Goal: Task Accomplishment & Management: Complete application form

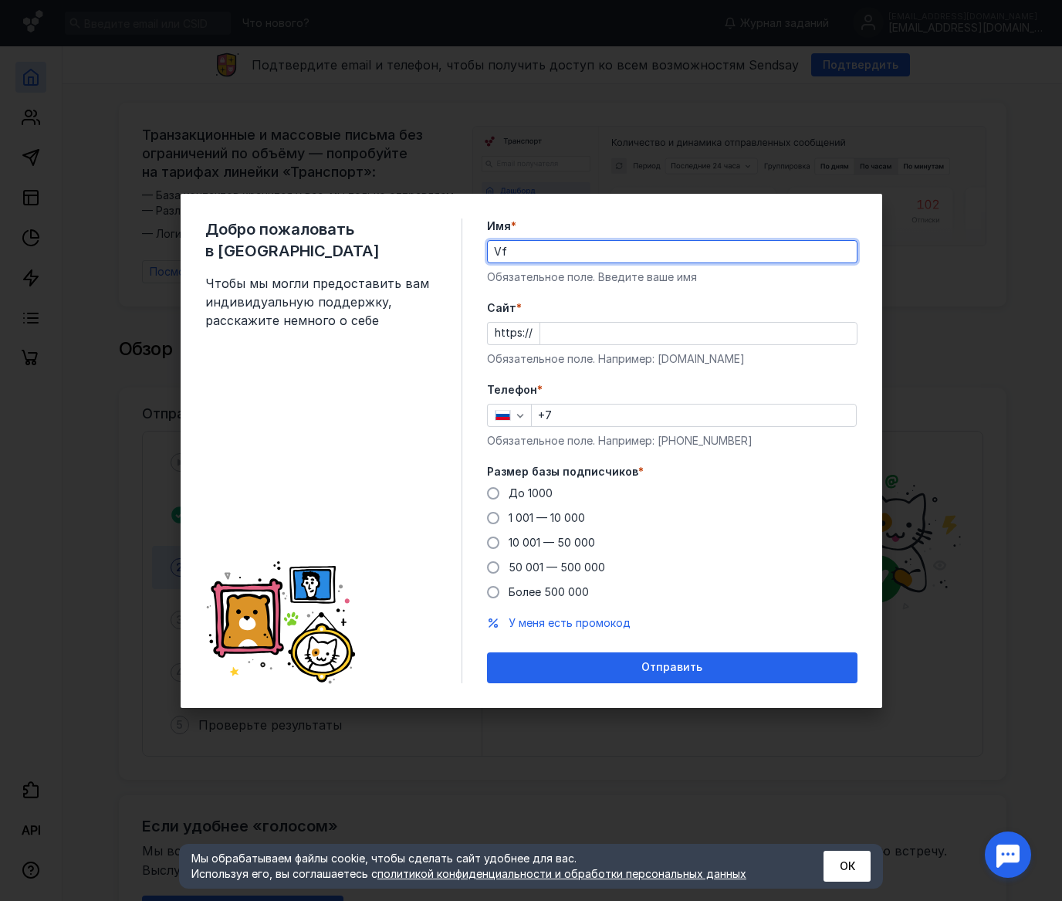
type input "V"
type input "[PERSON_NAME]"
click at [564, 339] on input "Cайт *" at bounding box center [698, 334] width 316 height 22
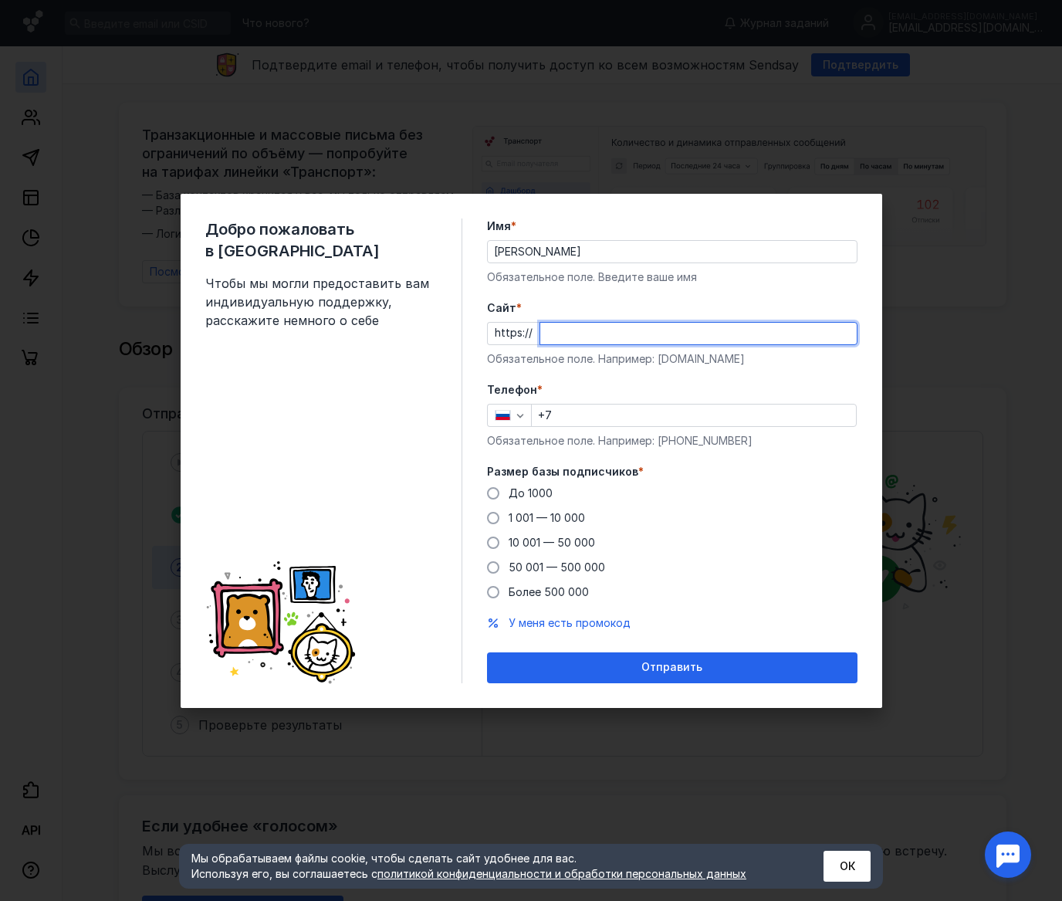
type input "d"
type input "f"
type input "[DOMAIN_NAME]"
click at [570, 420] on input "+7" at bounding box center [694, 415] width 324 height 22
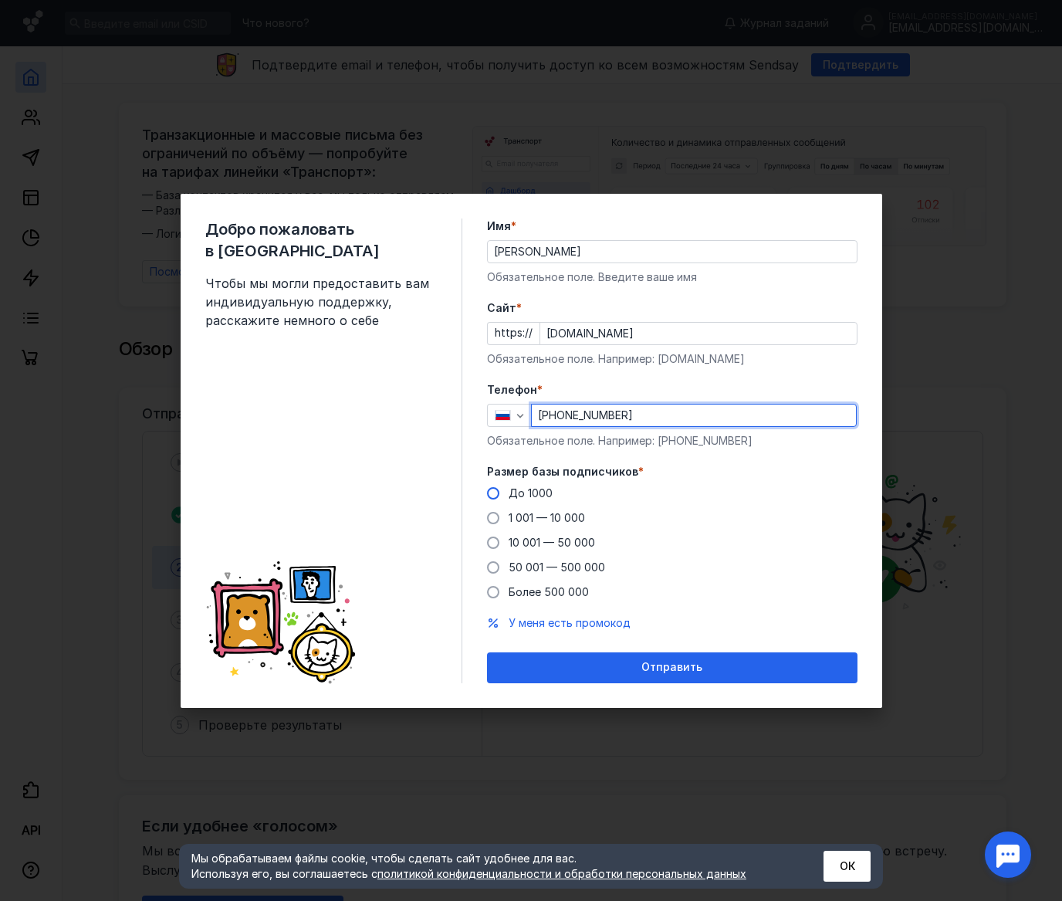
type input "[PHONE_NUMBER]"
click at [543, 495] on span "До 1000" at bounding box center [531, 492] width 44 height 13
click at [0, 0] on input "До 1000" at bounding box center [0, 0] width 0 height 0
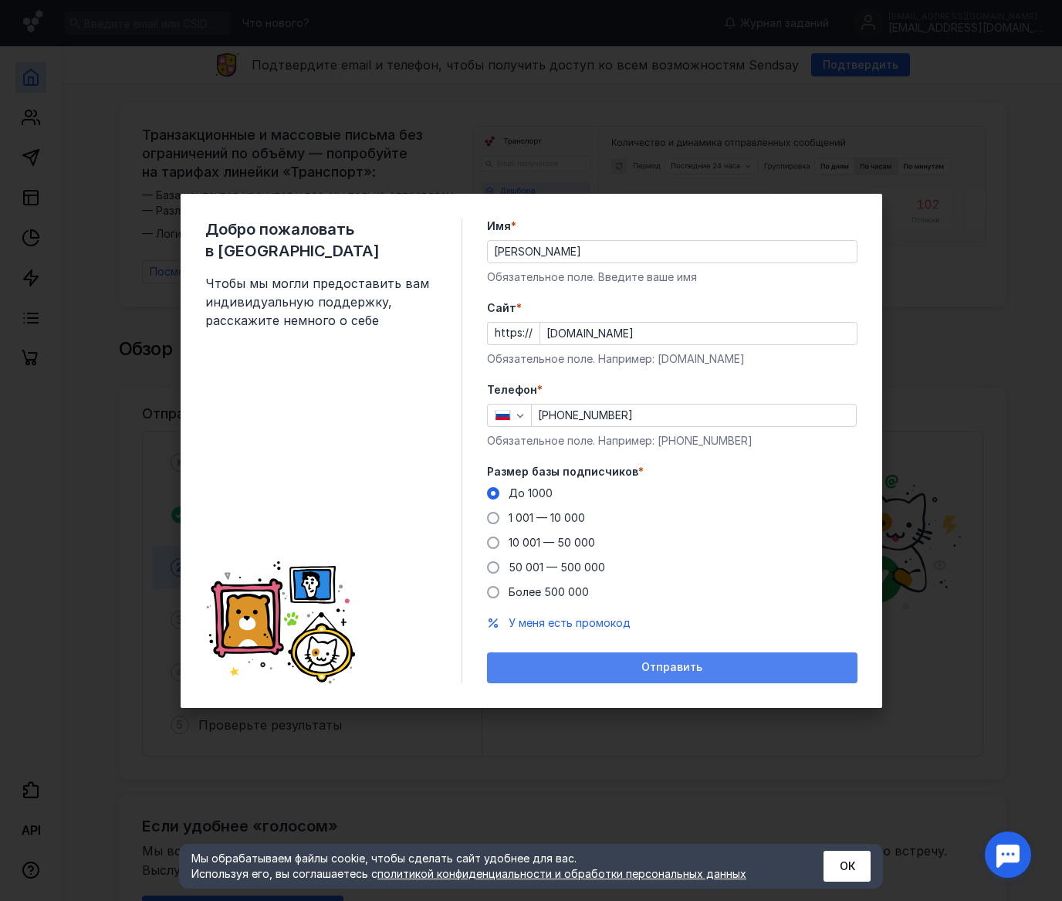
click at [658, 661] on span "Отправить" at bounding box center [671, 667] width 61 height 13
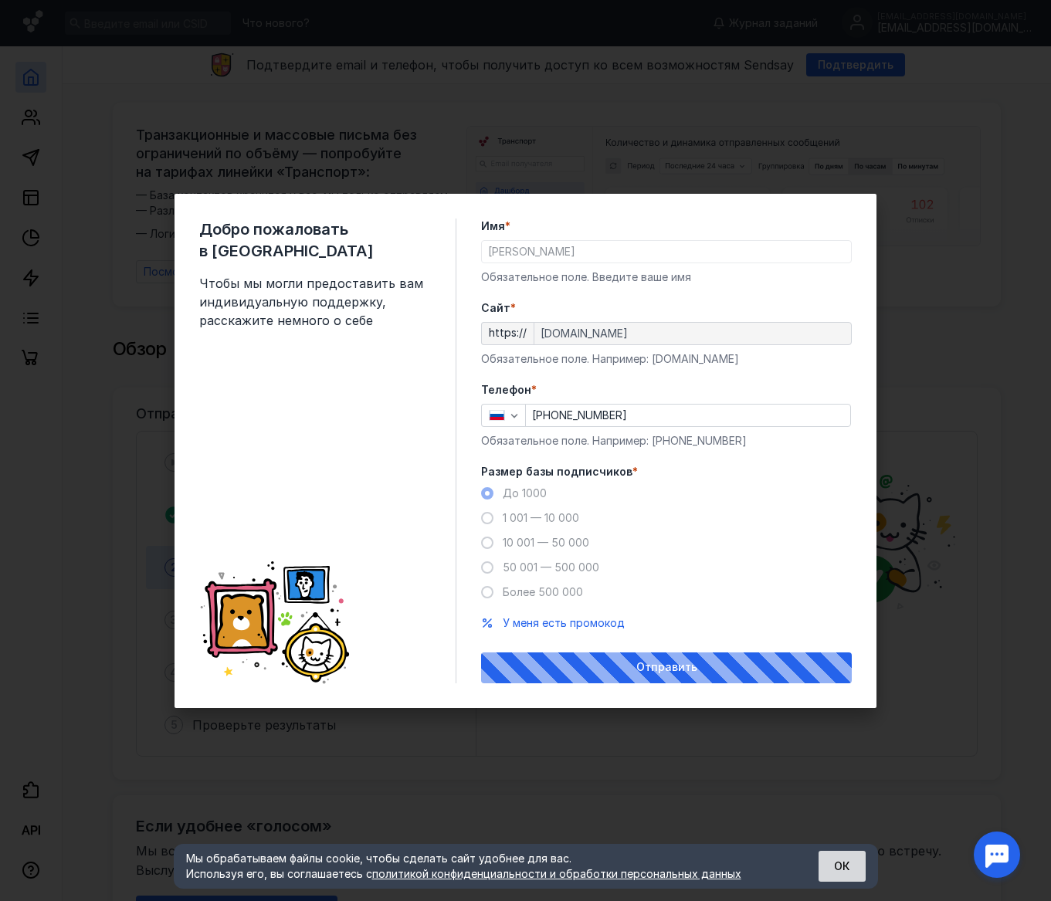
click at [844, 857] on button "ОК" at bounding box center [841, 866] width 47 height 31
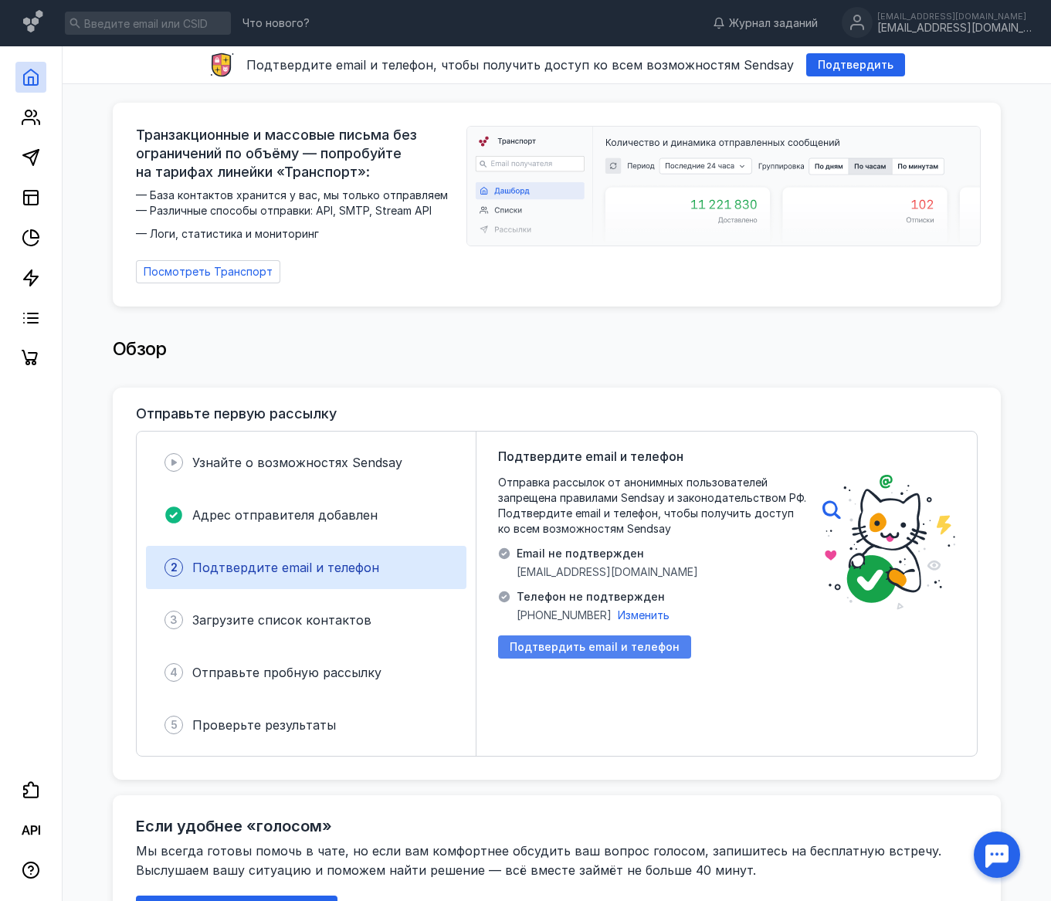
click at [617, 641] on span "Подтвердить email и телефон" at bounding box center [594, 647] width 170 height 13
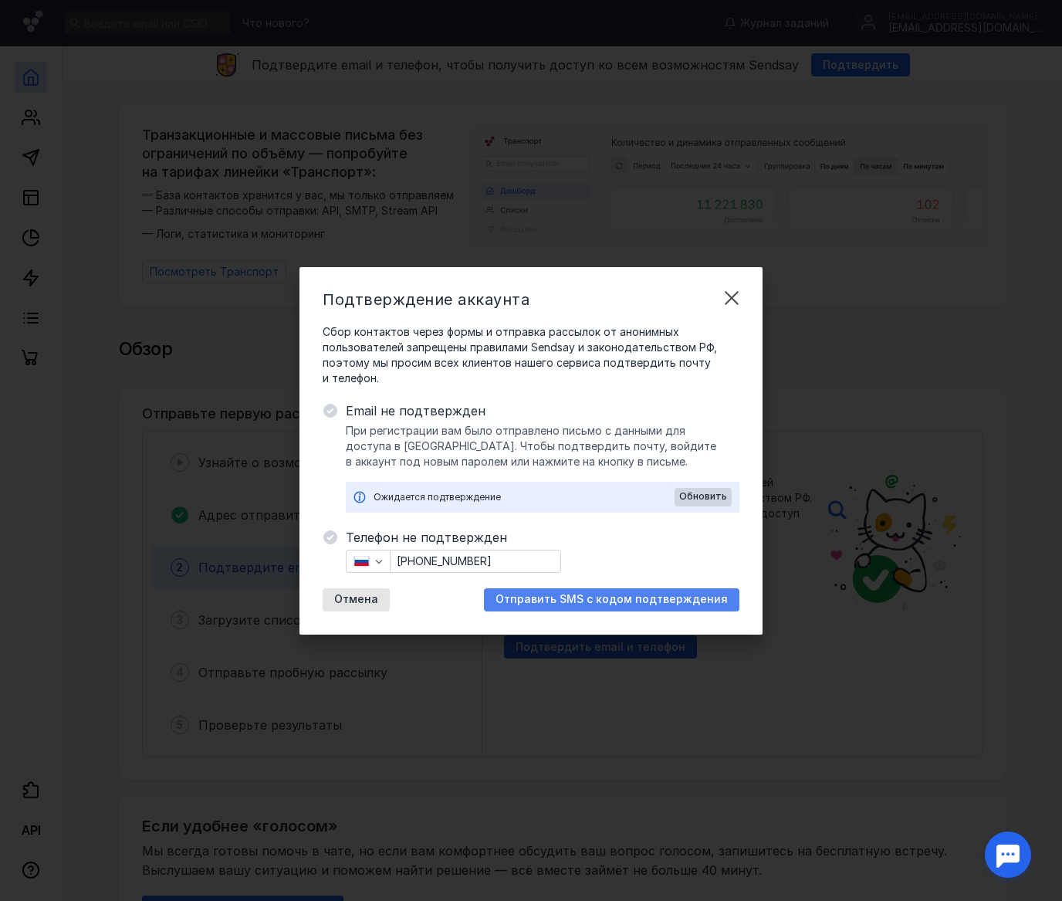
click at [611, 597] on span "Отправить SMS с кодом подтверждения" at bounding box center [612, 599] width 232 height 13
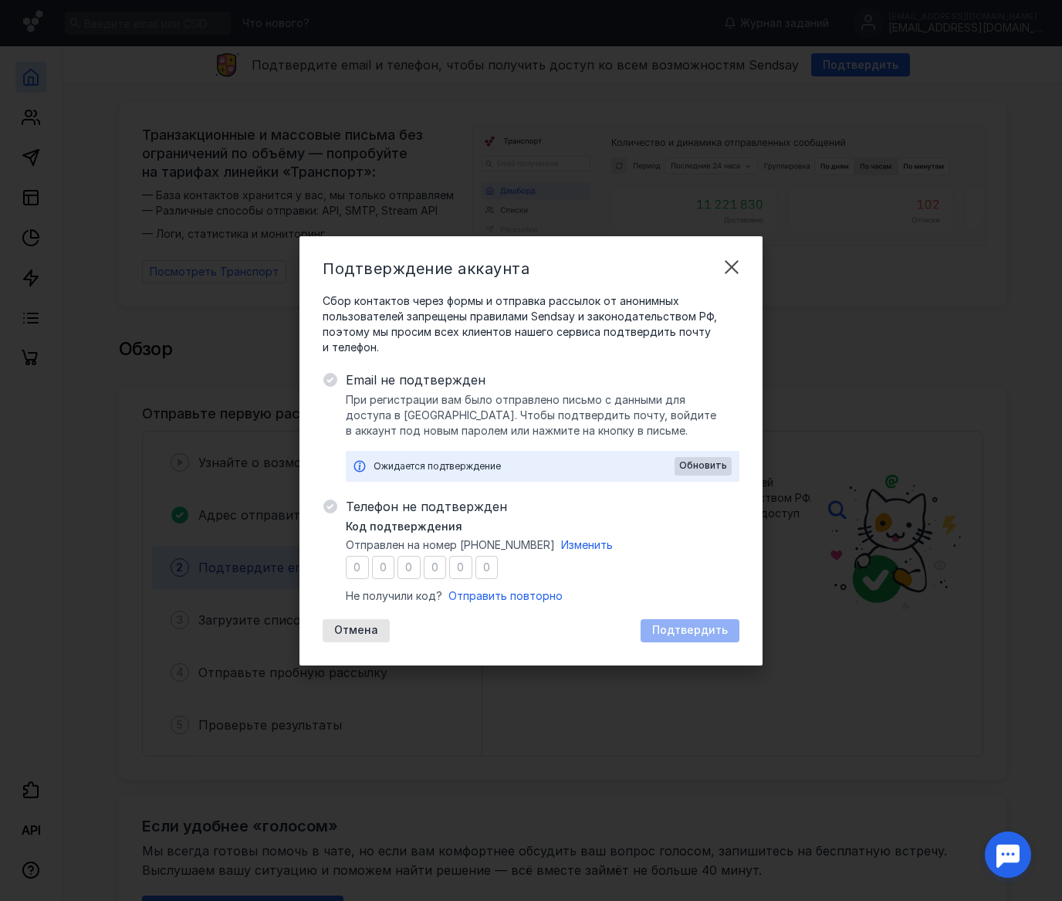
type input "8"
type input "1"
type input "2"
type input "5"
type input "3"
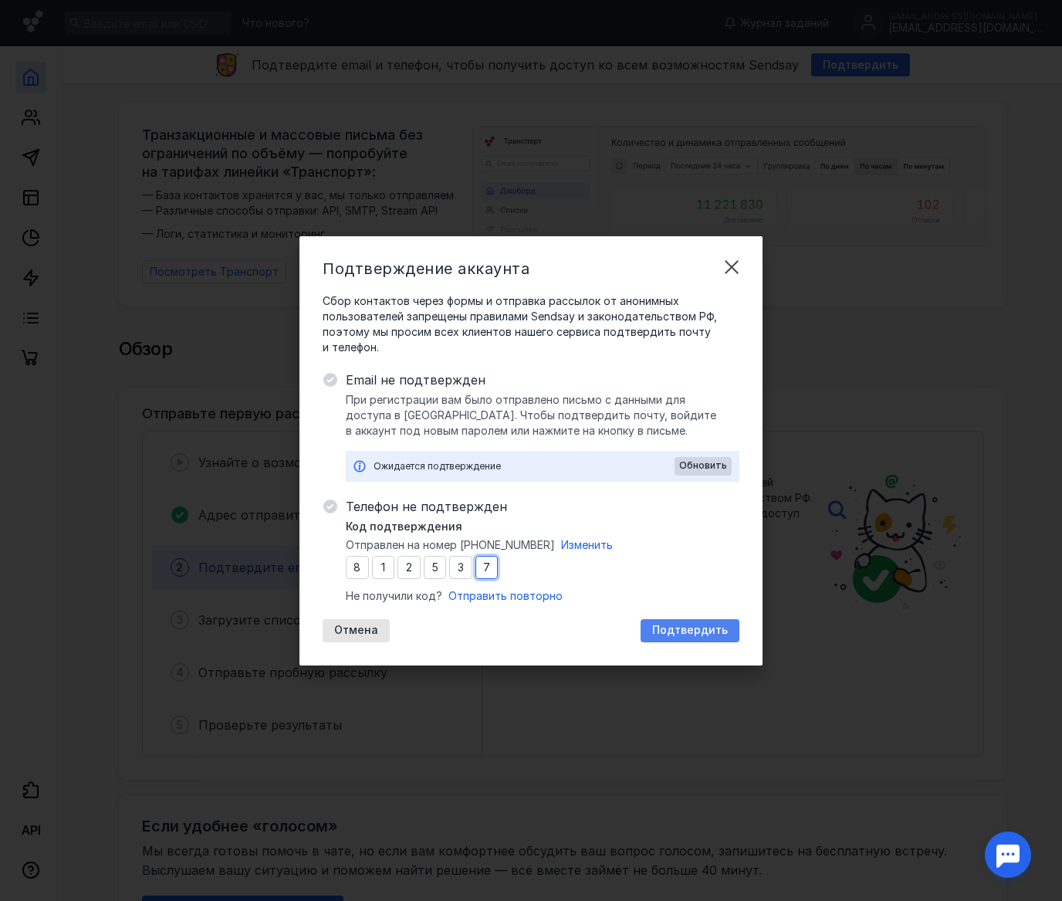
type input "7"
click at [682, 626] on span "Подтвердить" at bounding box center [690, 630] width 76 height 13
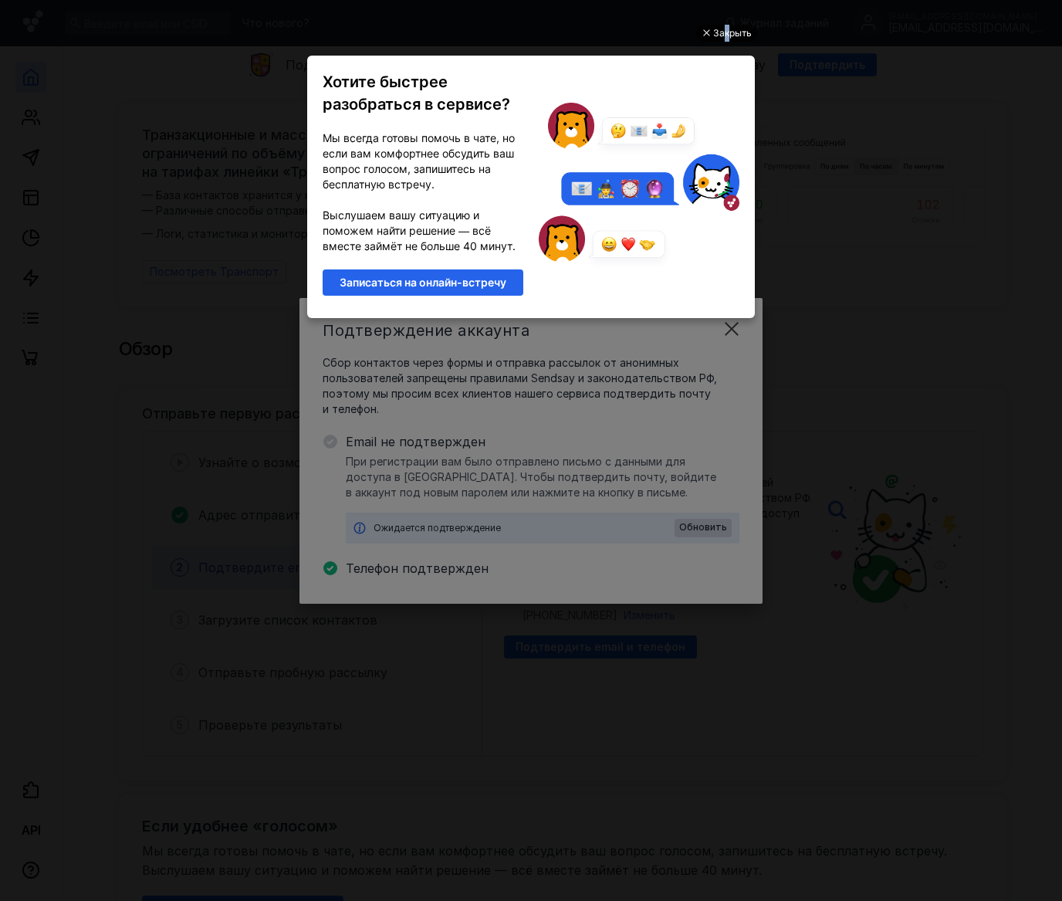
click at [726, 30] on div "Закрыть" at bounding box center [732, 33] width 39 height 17
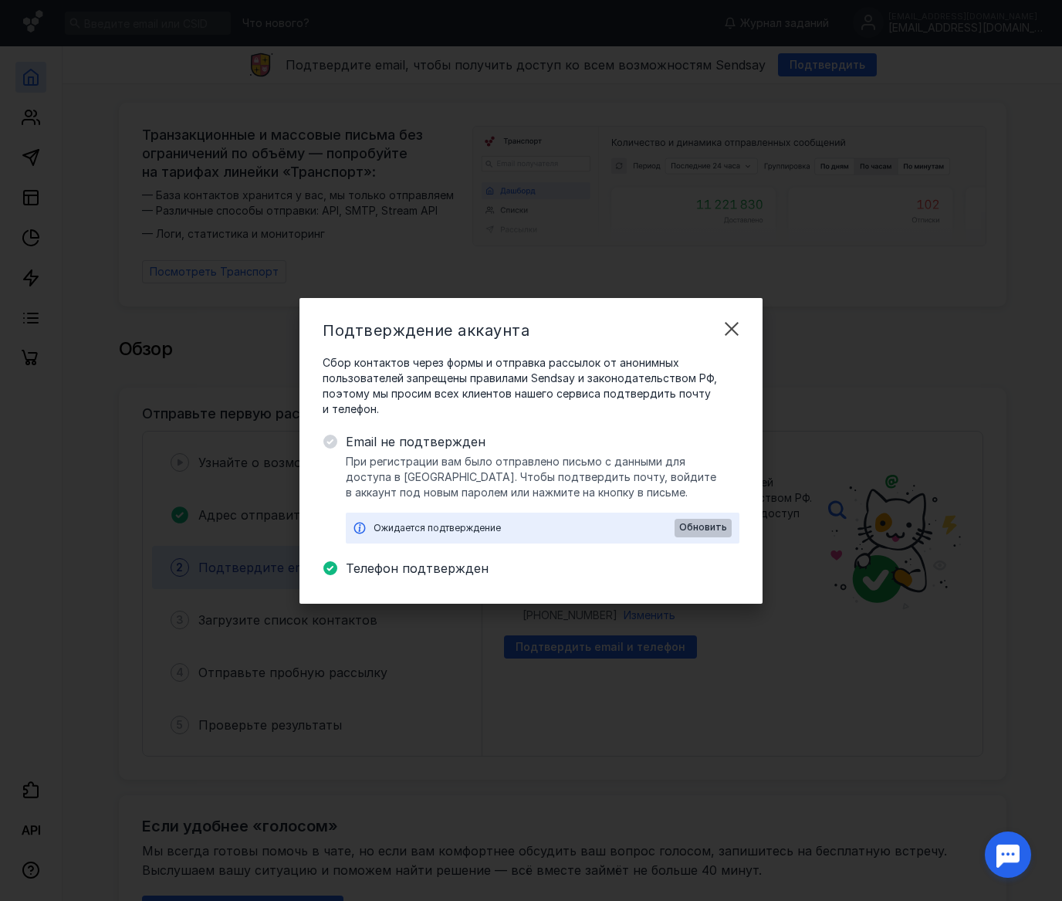
click at [702, 530] on span "Обновить" at bounding box center [703, 527] width 48 height 11
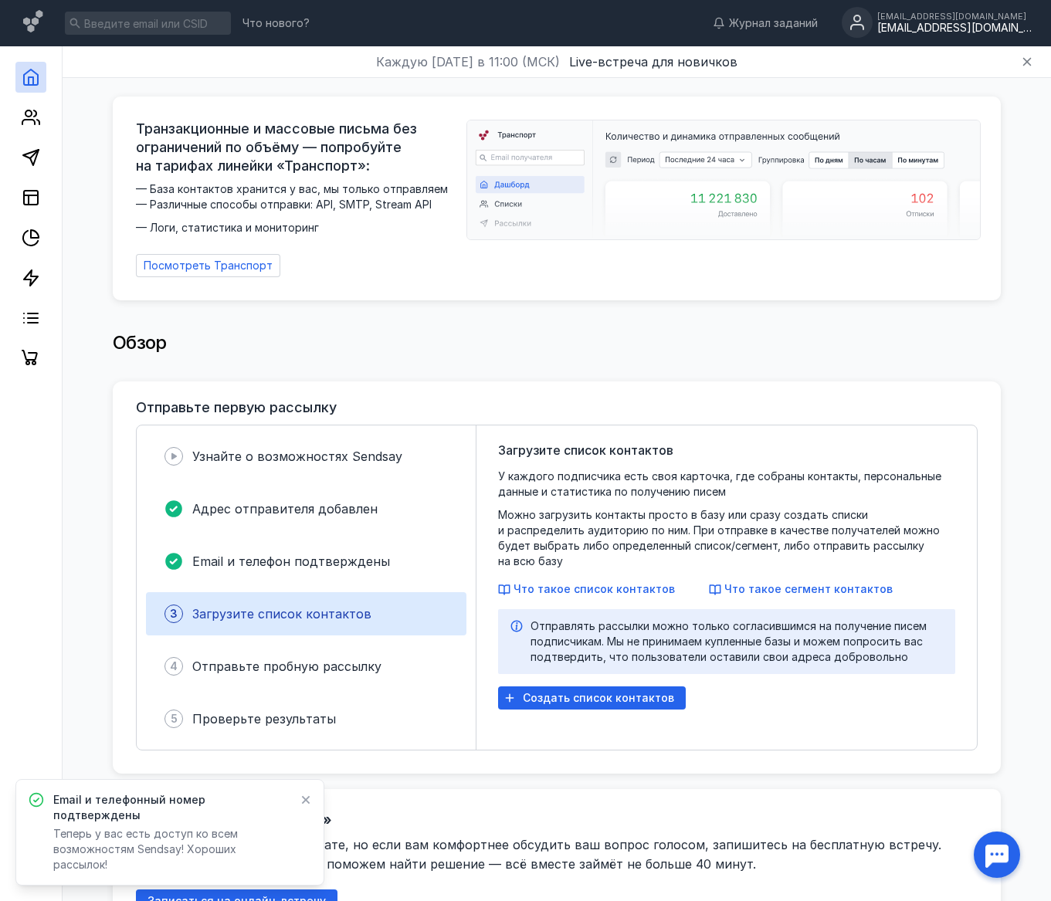
click at [956, 36] on div "[EMAIL_ADDRESS][DOMAIN_NAME] [DOMAIN_NAME][EMAIL_ADDRESS][DOMAIN_NAME]" at bounding box center [936, 23] width 190 height 32
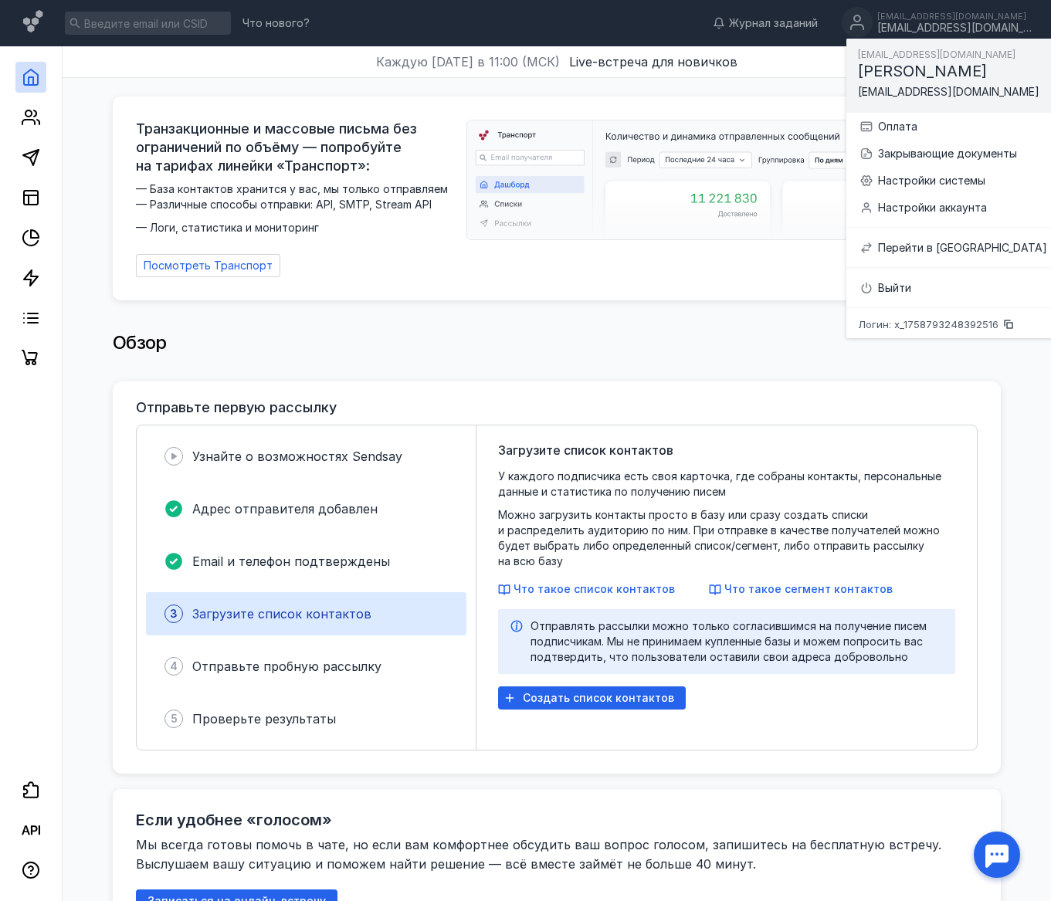
click at [766, 2] on div "Что нового? Журнал заданий [EMAIL_ADDRESS][DOMAIN_NAME] [DOMAIN_NAME][EMAIL_ADD…" at bounding box center [525, 23] width 1051 height 46
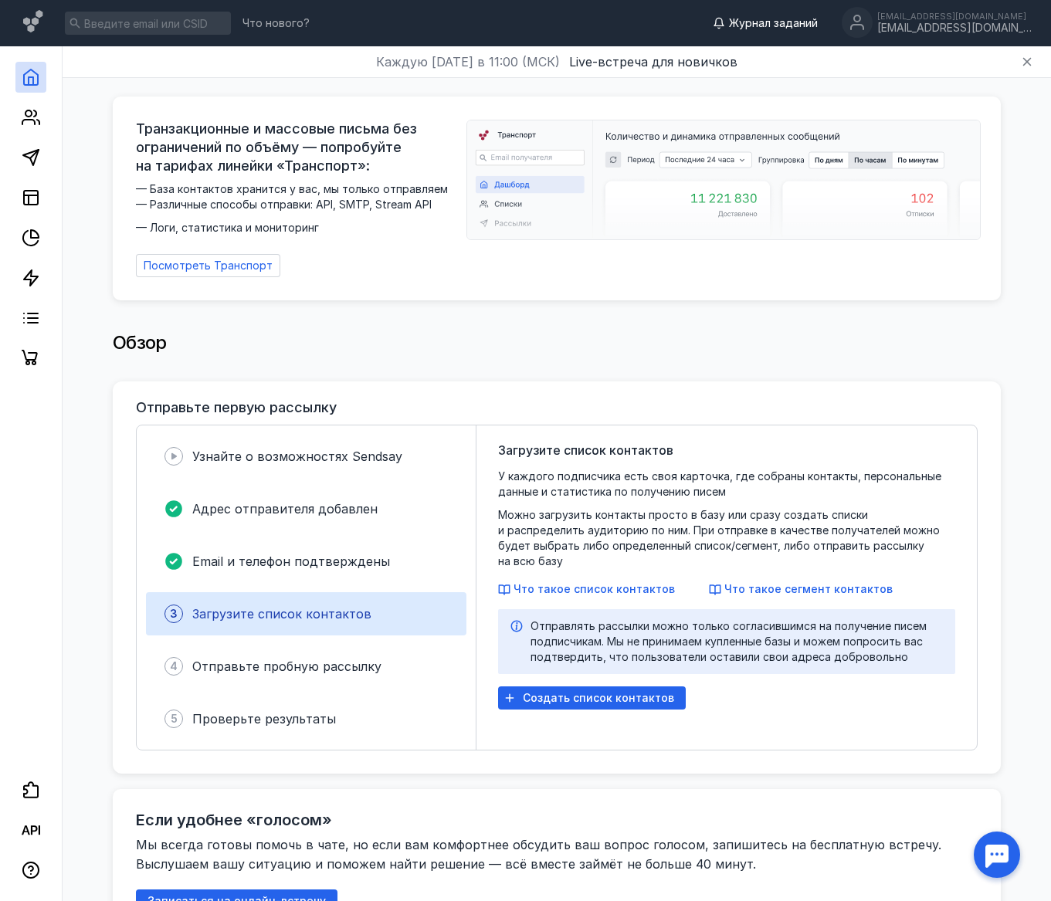
click at [786, 22] on span "Журнал заданий" at bounding box center [773, 22] width 89 height 15
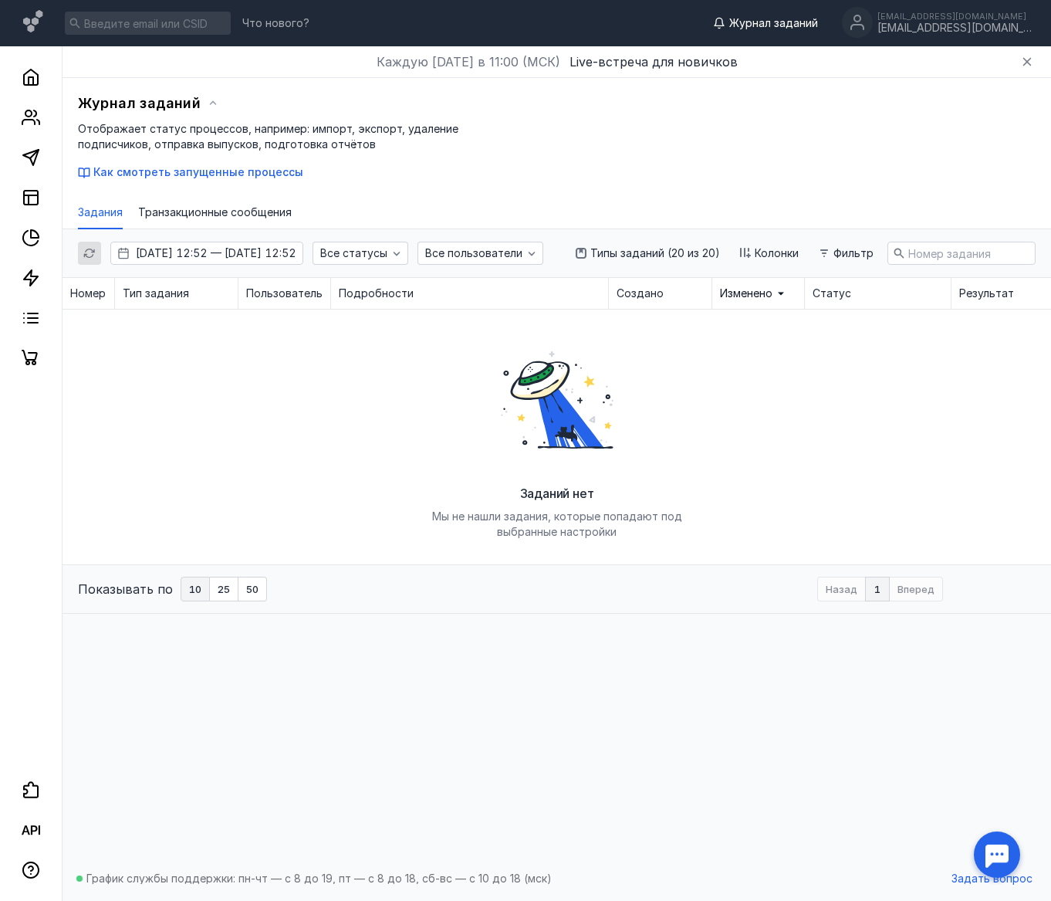
click at [563, 133] on div "Журнал заданий Отображает статус процессов, например: импорт, экспорт, удаление…" at bounding box center [557, 136] width 958 height 88
click at [493, 121] on div "Журнал заданий Отображает статус процессов, например: импорт, экспорт, удаление…" at bounding box center [557, 136] width 958 height 88
click at [429, 320] on div "Заданий нет Мы не нашли задания, которые попадают под выбранные настройки" at bounding box center [557, 436] width 309 height 255
click at [37, 201] on rect at bounding box center [31, 198] width 14 height 14
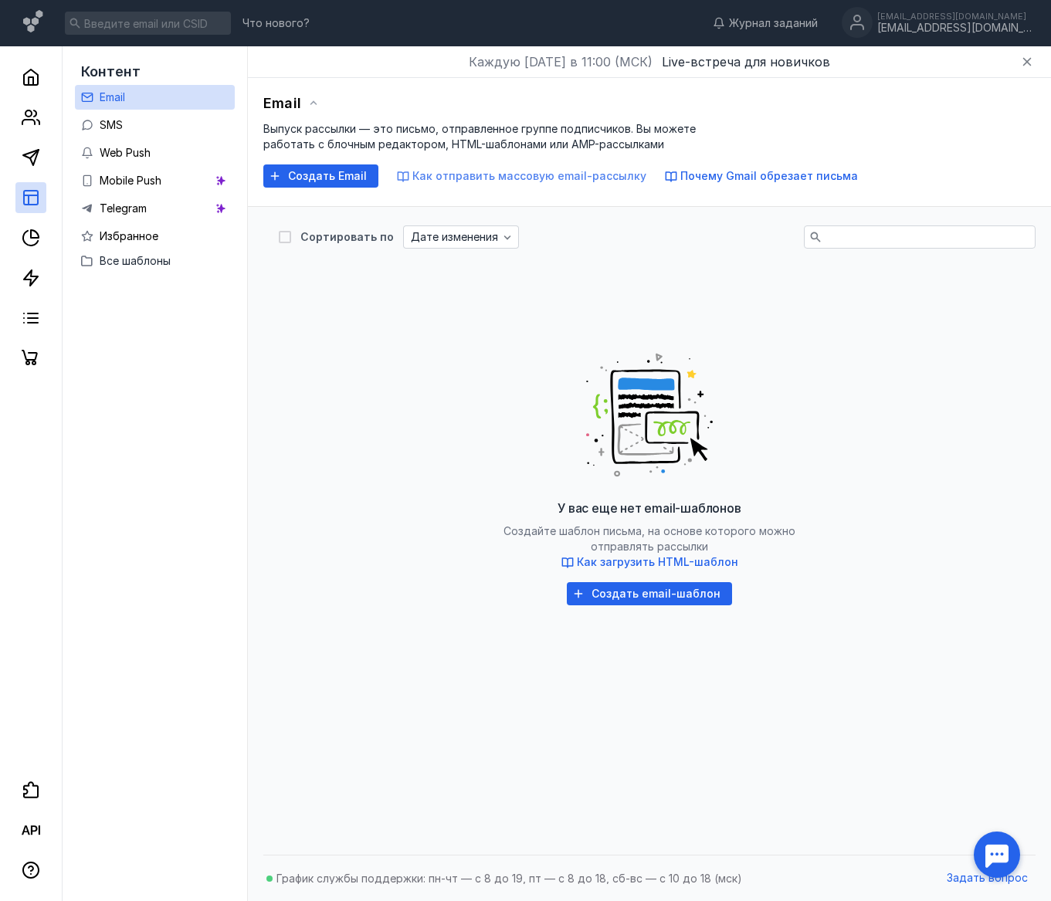
click at [499, 175] on span "Как отправить массовую email-рассылку" at bounding box center [529, 175] width 234 height 13
click at [36, 871] on icon "button" at bounding box center [31, 870] width 19 height 19
click at [154, 548] on div "Контент Email SMS Web Push Mobile Push Telegram Избранное Все шаблоны" at bounding box center [155, 473] width 185 height 854
click at [346, 187] on div "Создать Email" at bounding box center [320, 175] width 115 height 23
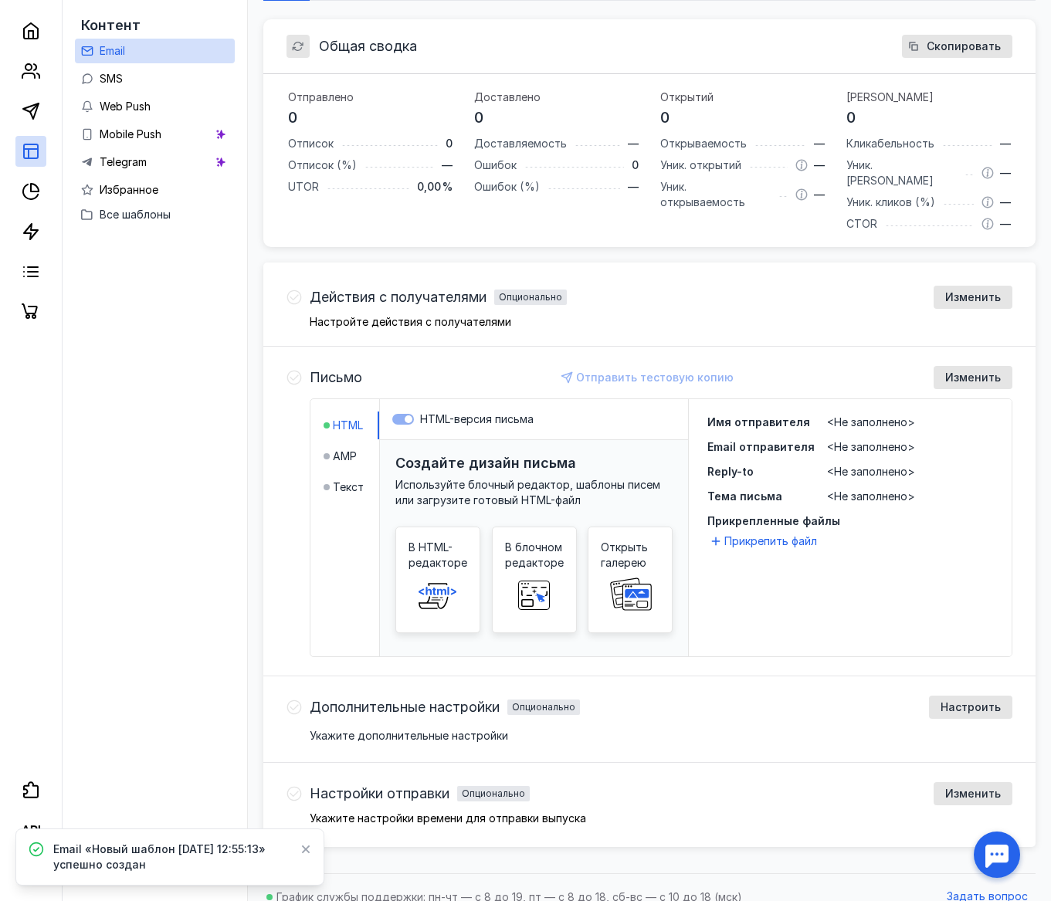
scroll to position [228, 0]
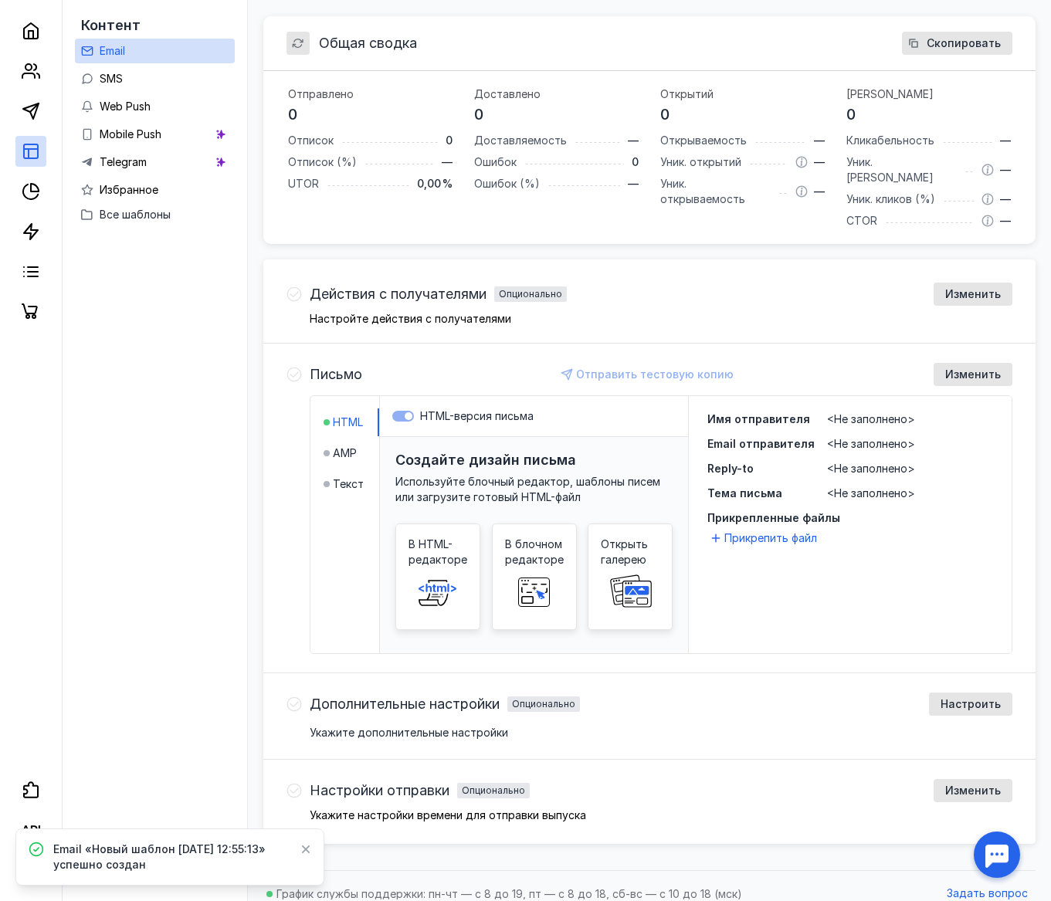
click at [555, 289] on div "Опционально" at bounding box center [530, 293] width 63 height 9
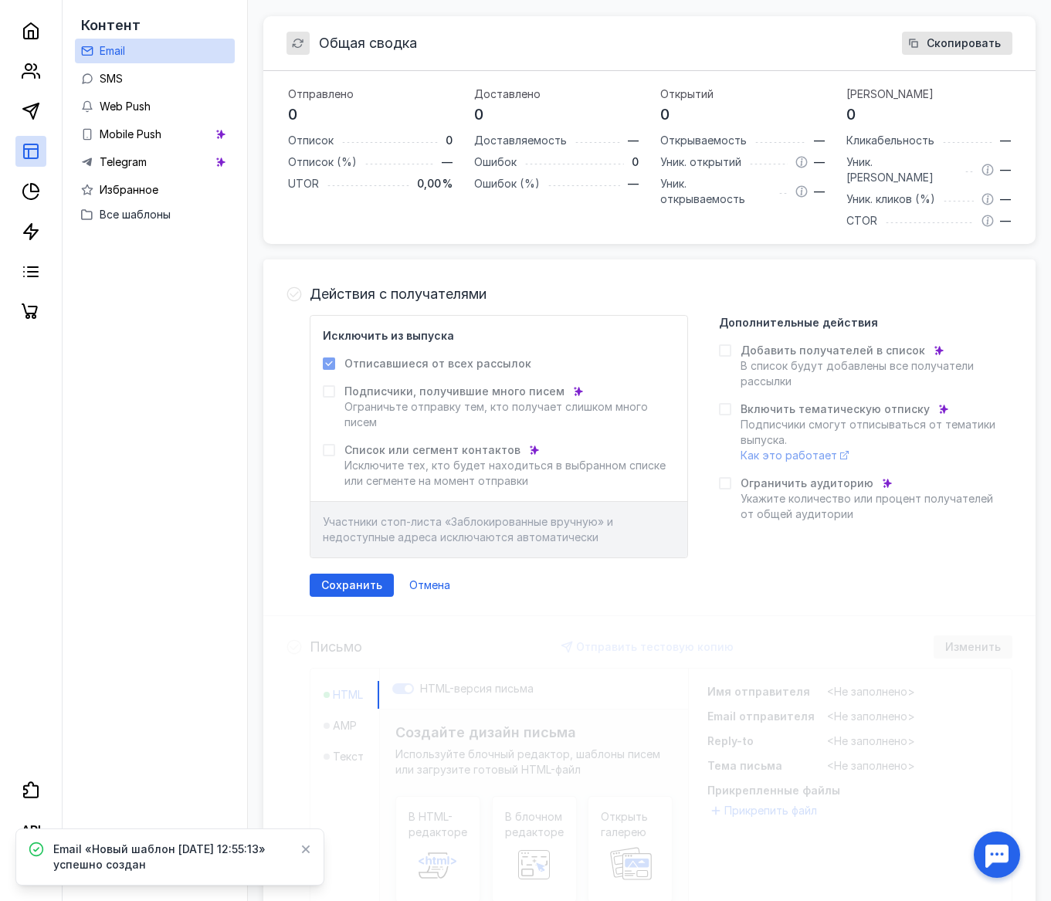
click at [555, 283] on div "Действия с получателями" at bounding box center [661, 294] width 702 height 23
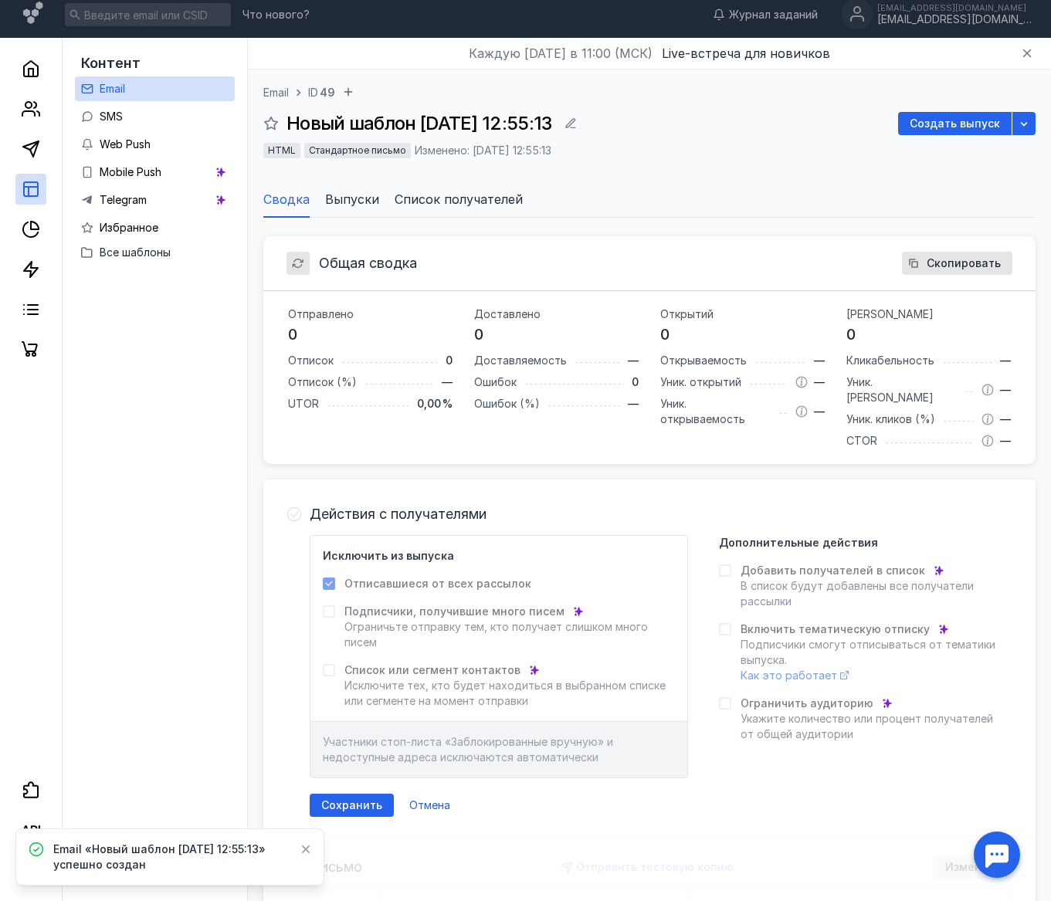
scroll to position [0, 0]
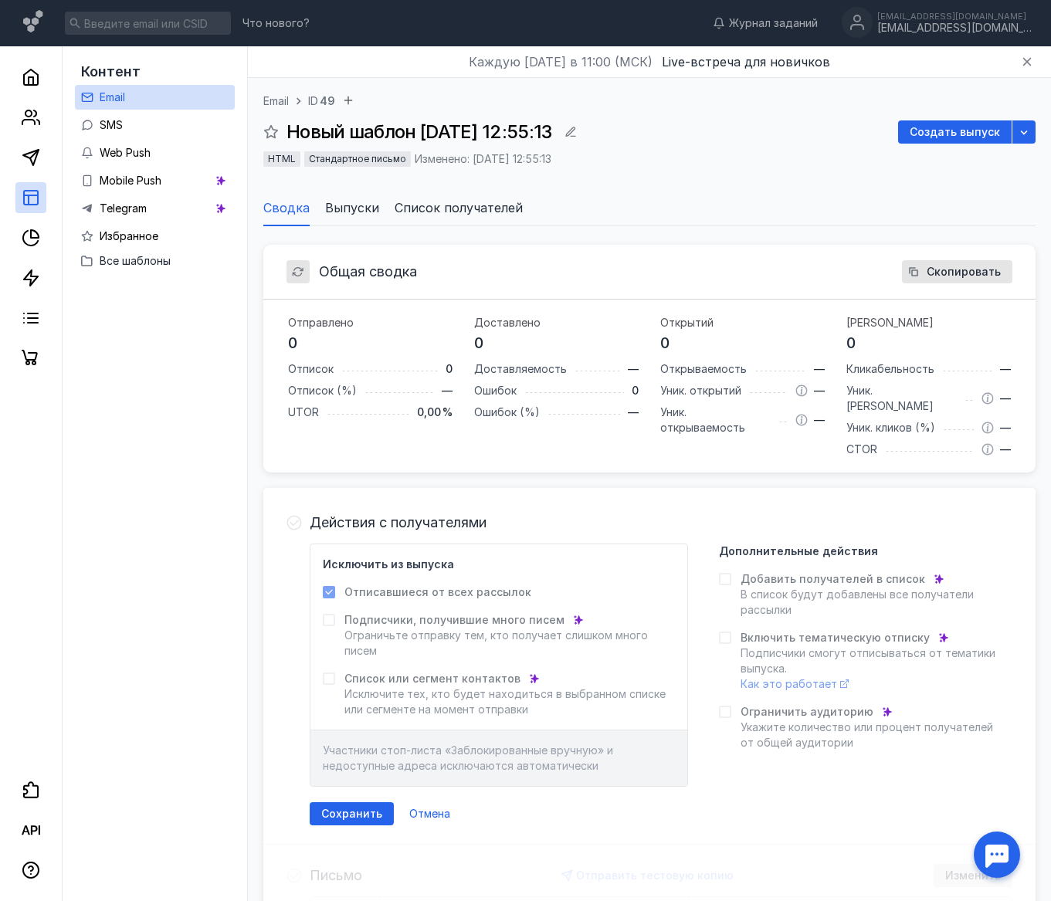
click at [567, 263] on div "Общая сводка Скопировать" at bounding box center [649, 272] width 772 height 55
click at [293, 212] on span "Сводка" at bounding box center [286, 207] width 46 height 19
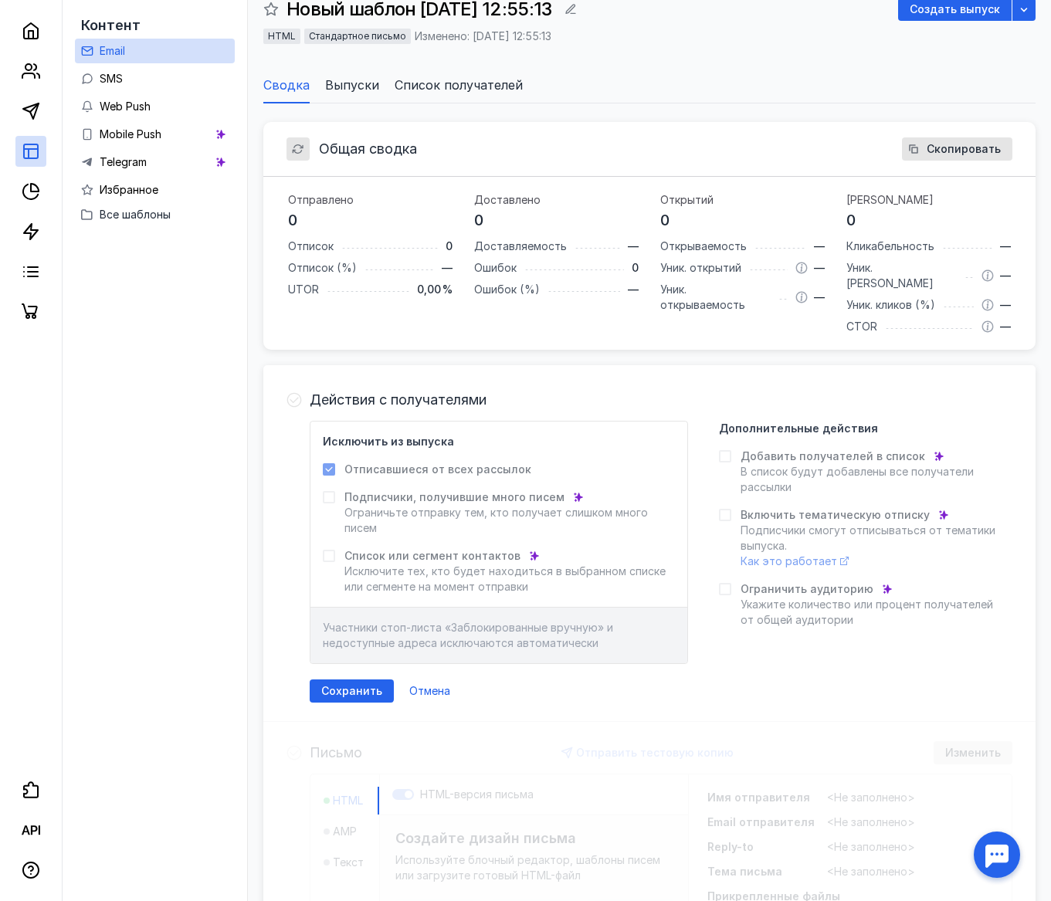
scroll to position [115, 0]
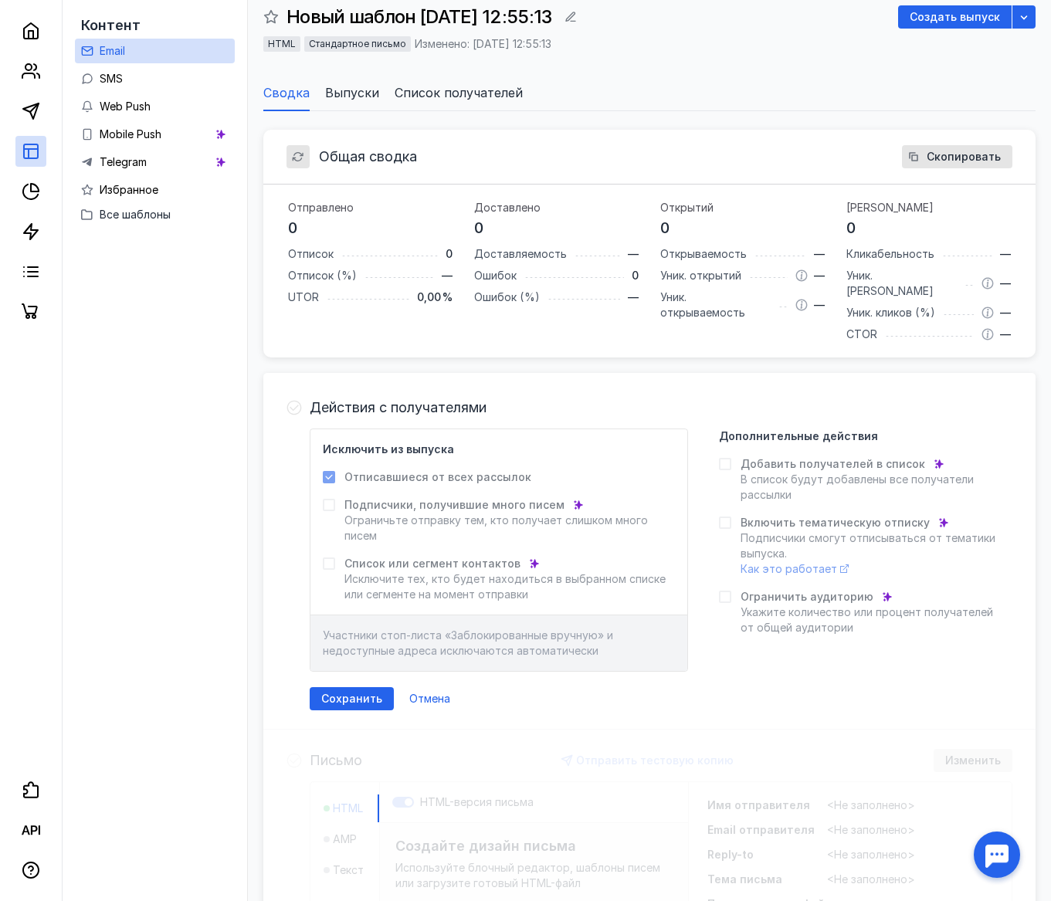
click at [373, 400] on span "Действия с получателями" at bounding box center [398, 407] width 177 height 15
click at [428, 692] on span "Отмена" at bounding box center [429, 698] width 41 height 13
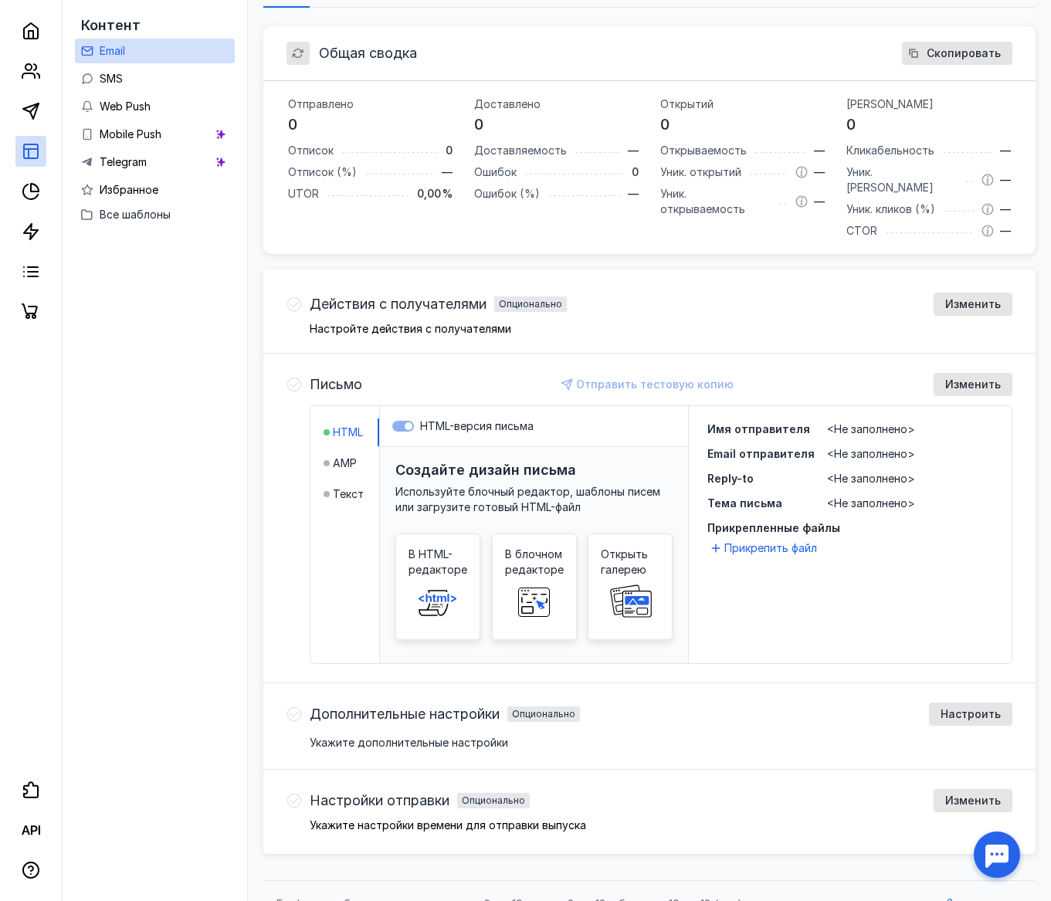
scroll to position [228, 0]
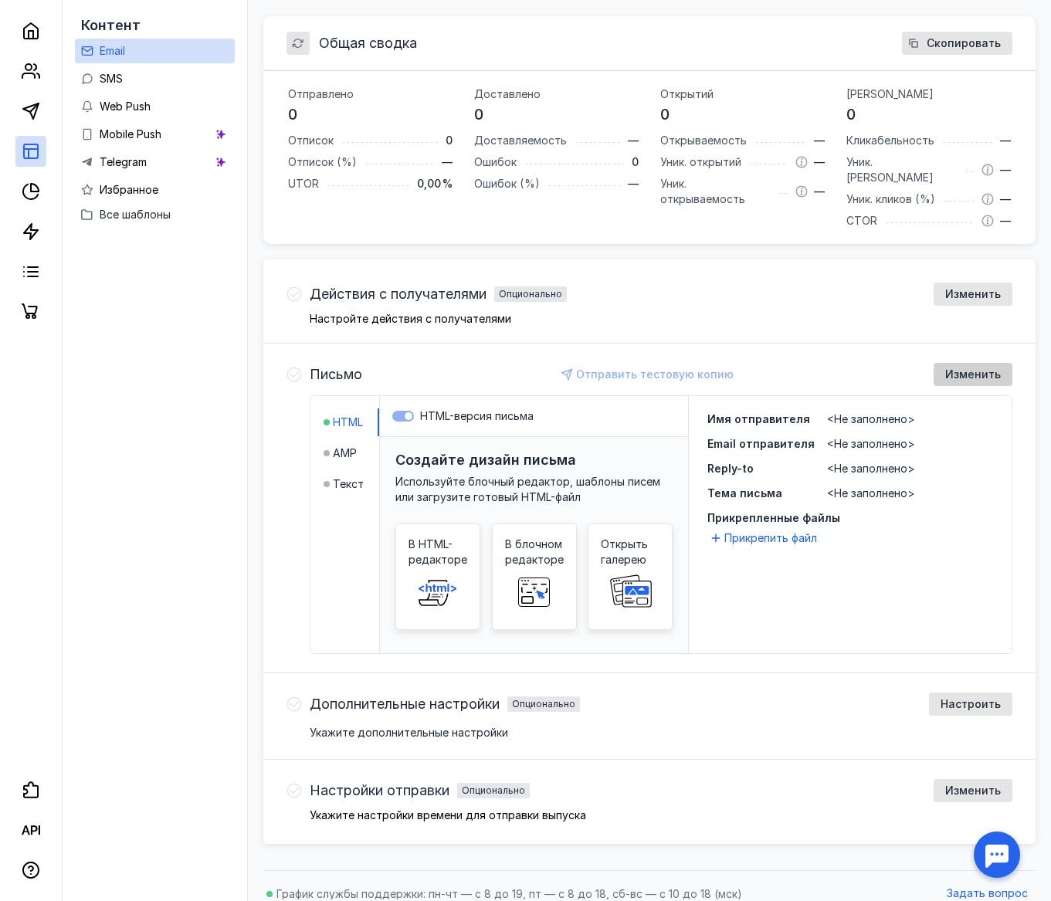
click at [963, 368] on span "Изменить" at bounding box center [973, 374] width 56 height 13
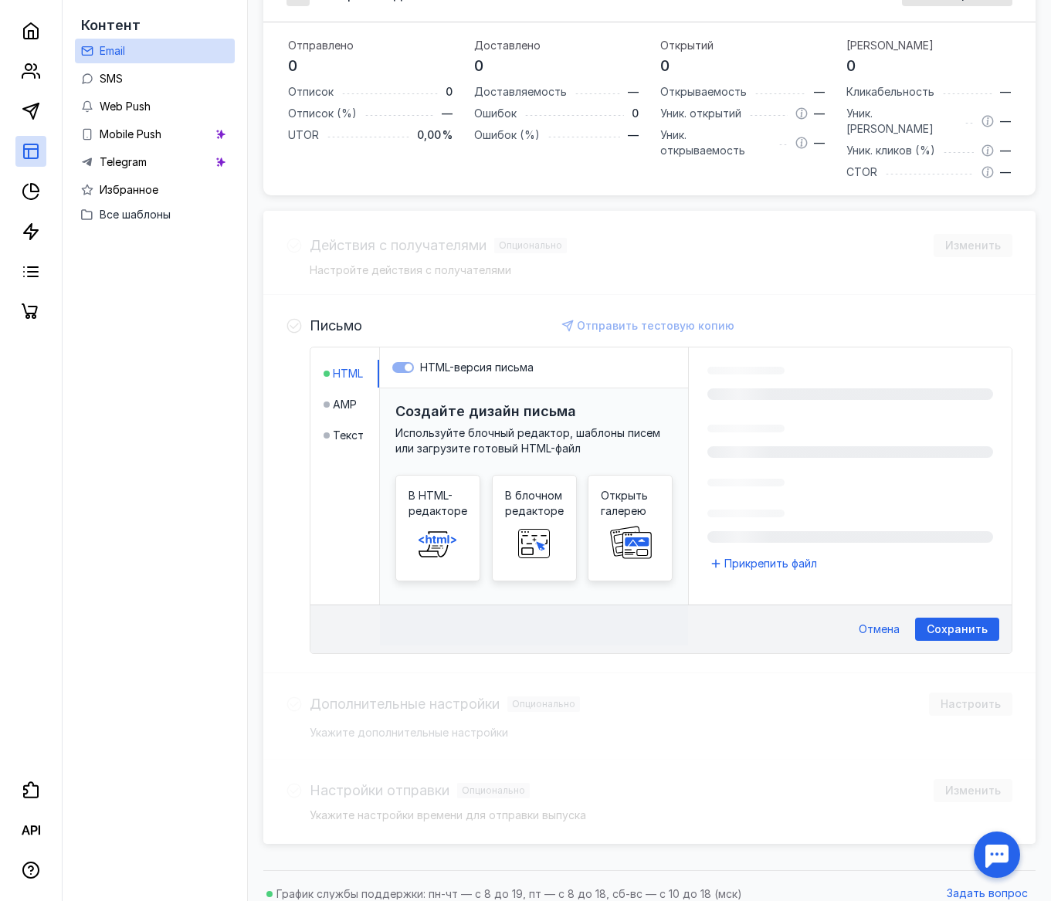
scroll to position [289, 0]
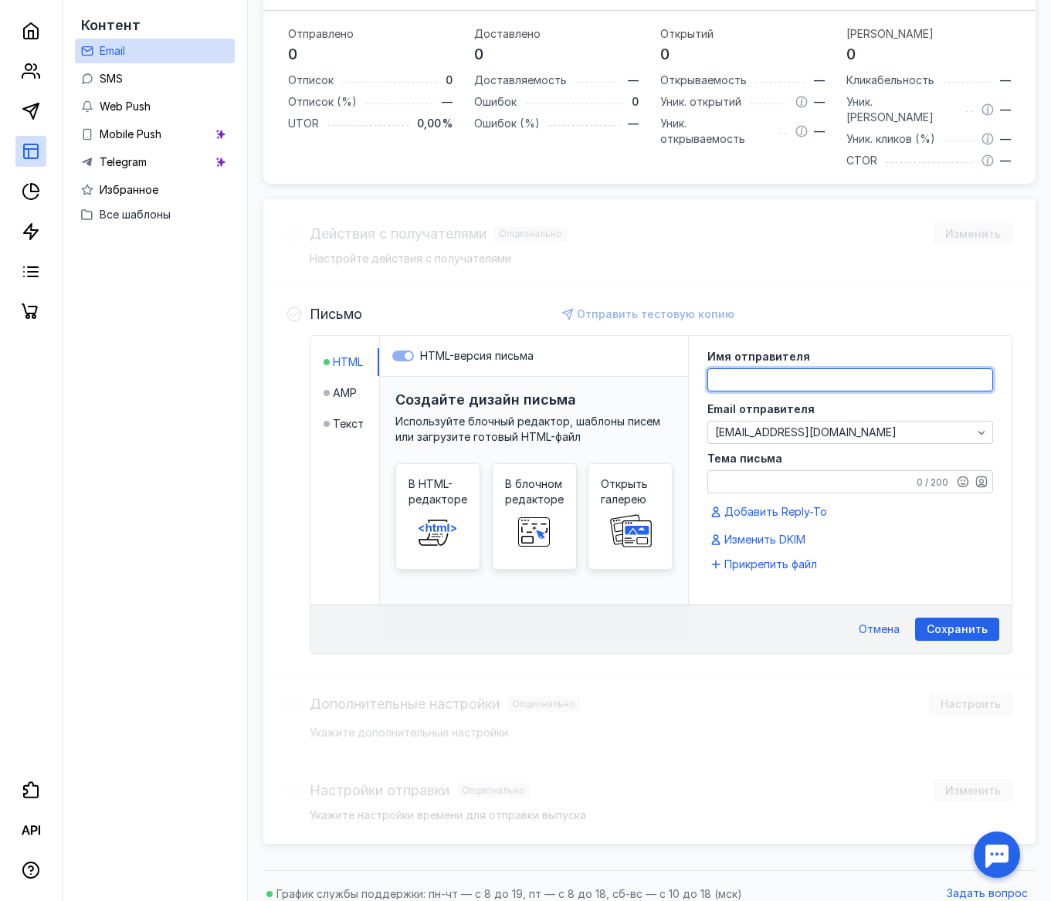
click at [788, 371] on textarea at bounding box center [850, 380] width 284 height 22
type textarea "V"
type textarea "[PERSON_NAME]"
click at [781, 478] on div "Имя отправителя [PERSON_NAME] Email отправителя [EMAIL_ADDRESS][DOMAIN_NAME] Те…" at bounding box center [850, 450] width 286 height 198
click at [780, 471] on textarea "Тема письма" at bounding box center [850, 482] width 284 height 22
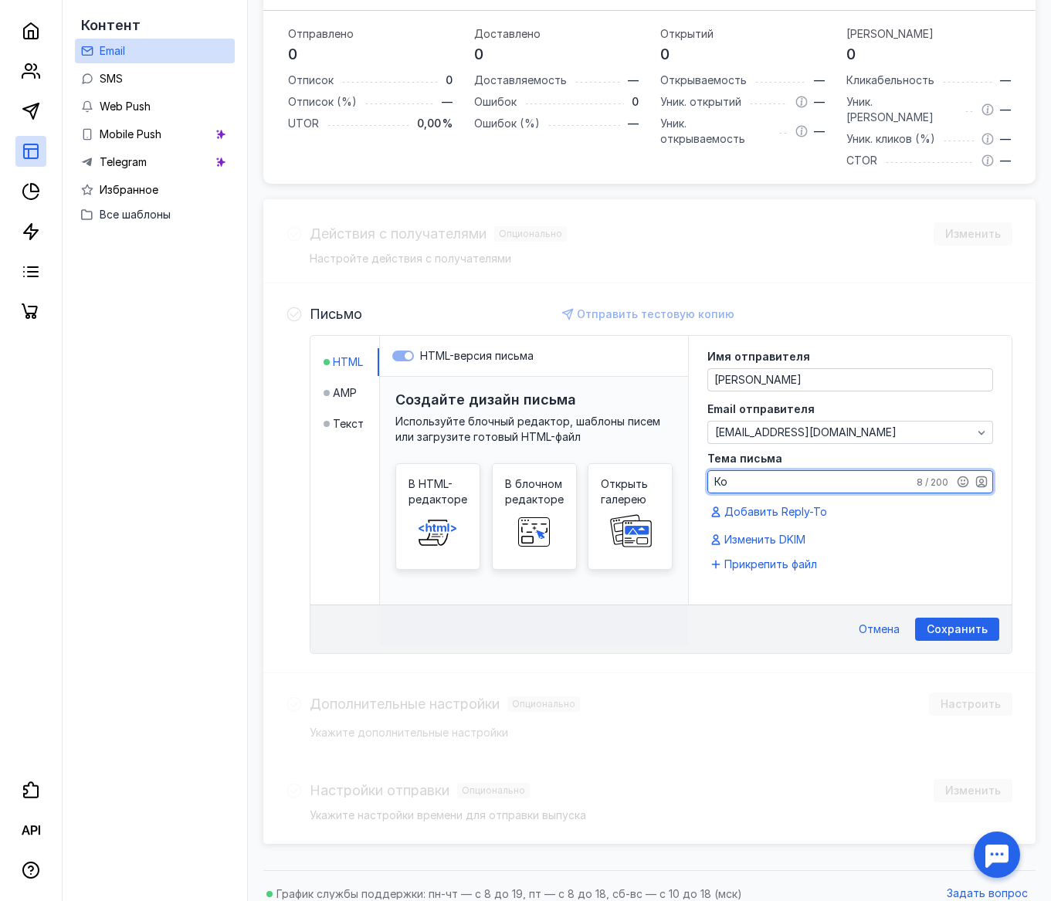
type textarea "[PERSON_NAME]"
type textarea "B"
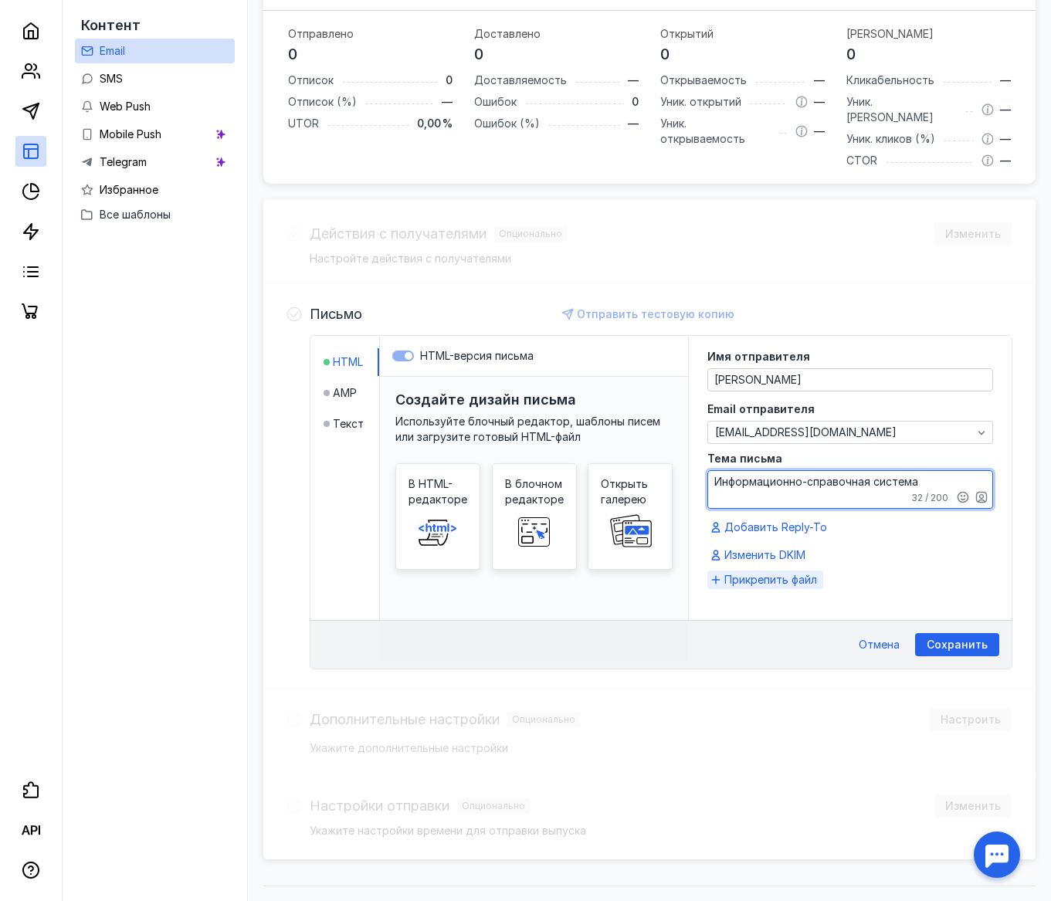
type textarea "Информационно-справочная система"
click at [782, 572] on span "Прикрепить файл" at bounding box center [770, 579] width 93 height 15
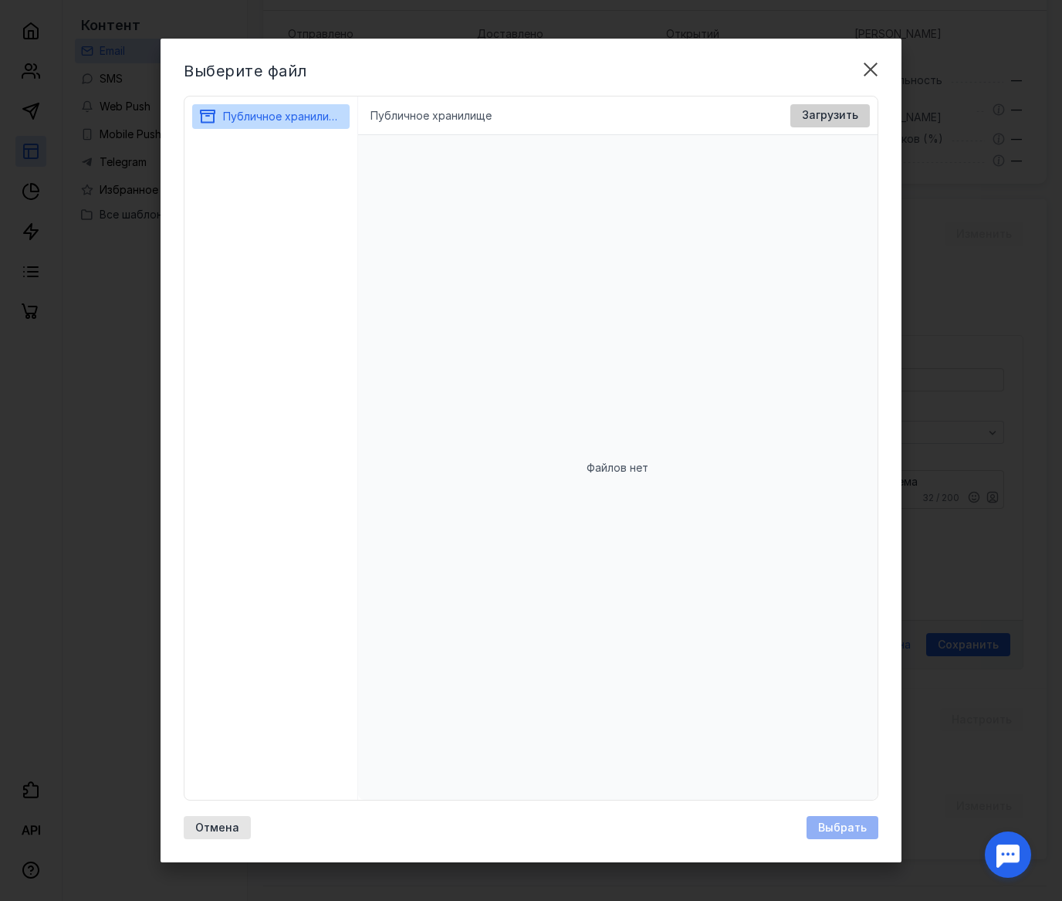
click at [845, 113] on span "Загрузить" at bounding box center [830, 115] width 56 height 13
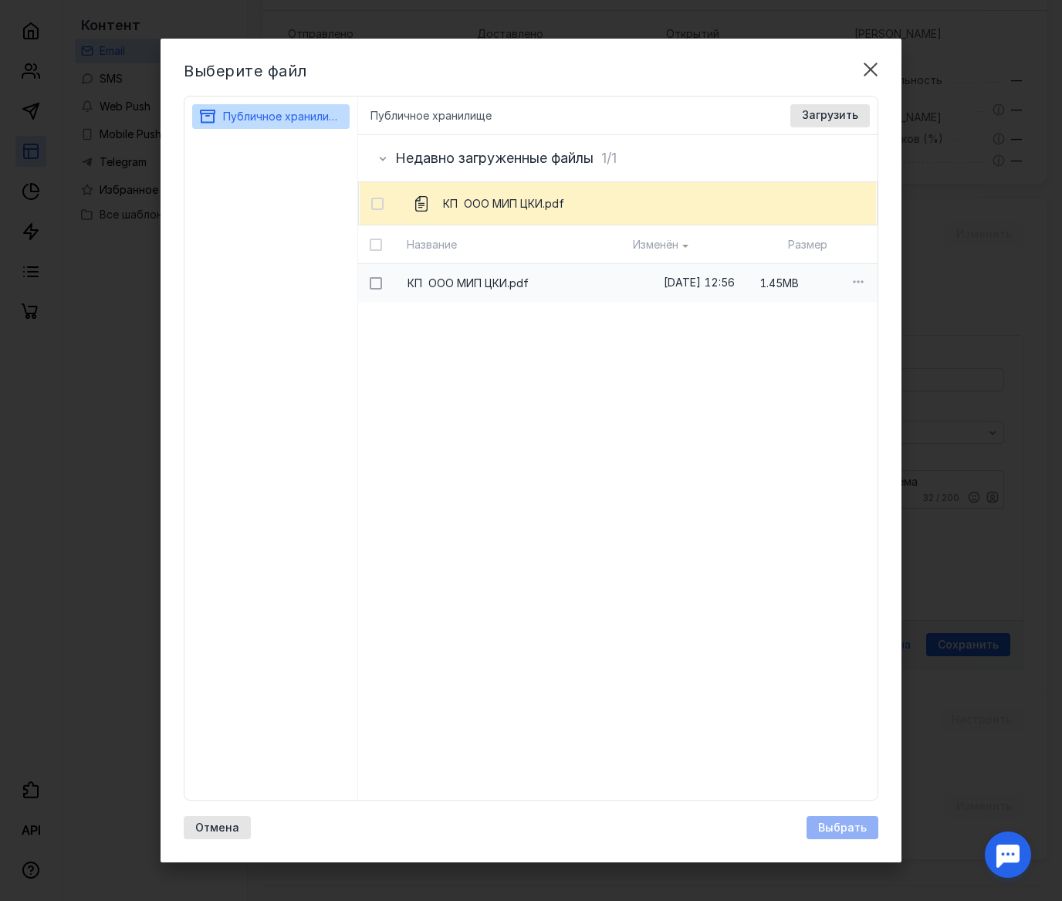
click at [372, 284] on icon at bounding box center [376, 283] width 11 height 11
click at [372, 284] on input "checkbox" at bounding box center [375, 281] width 10 height 10
checkbox input "true"
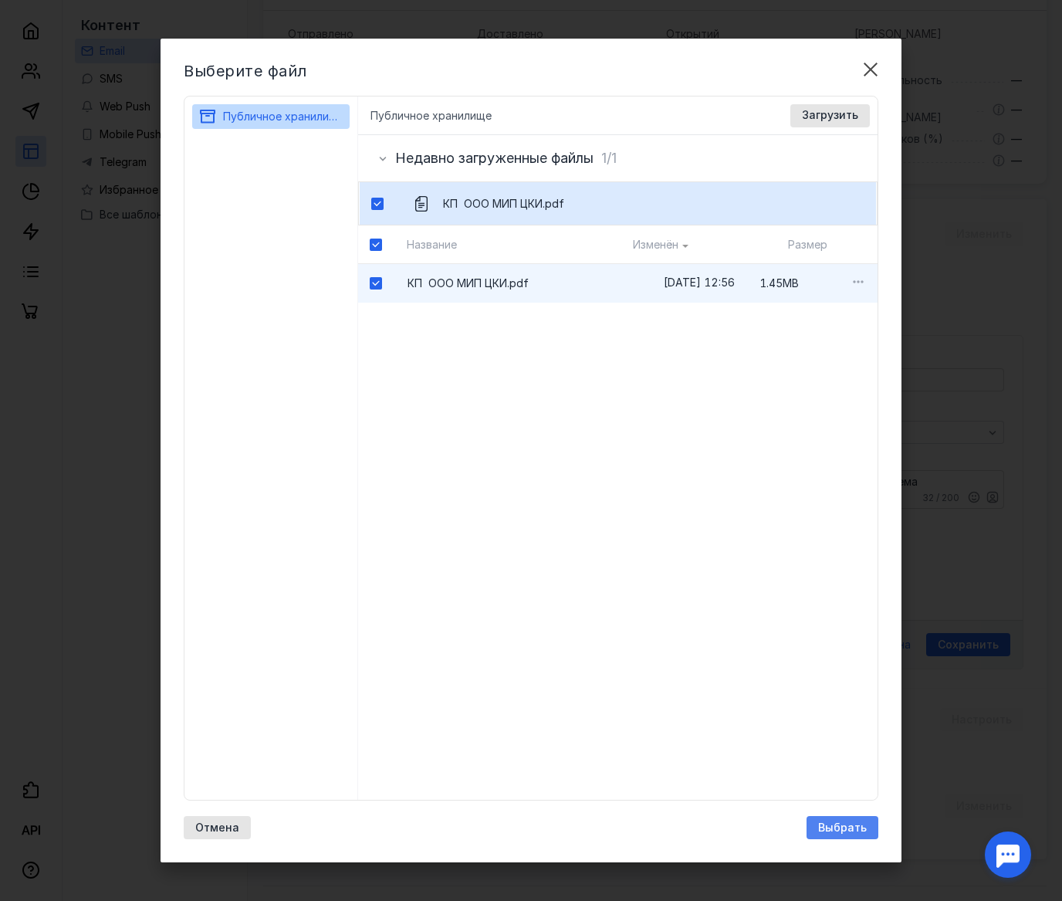
click at [854, 827] on span "Выбрать" at bounding box center [842, 827] width 49 height 13
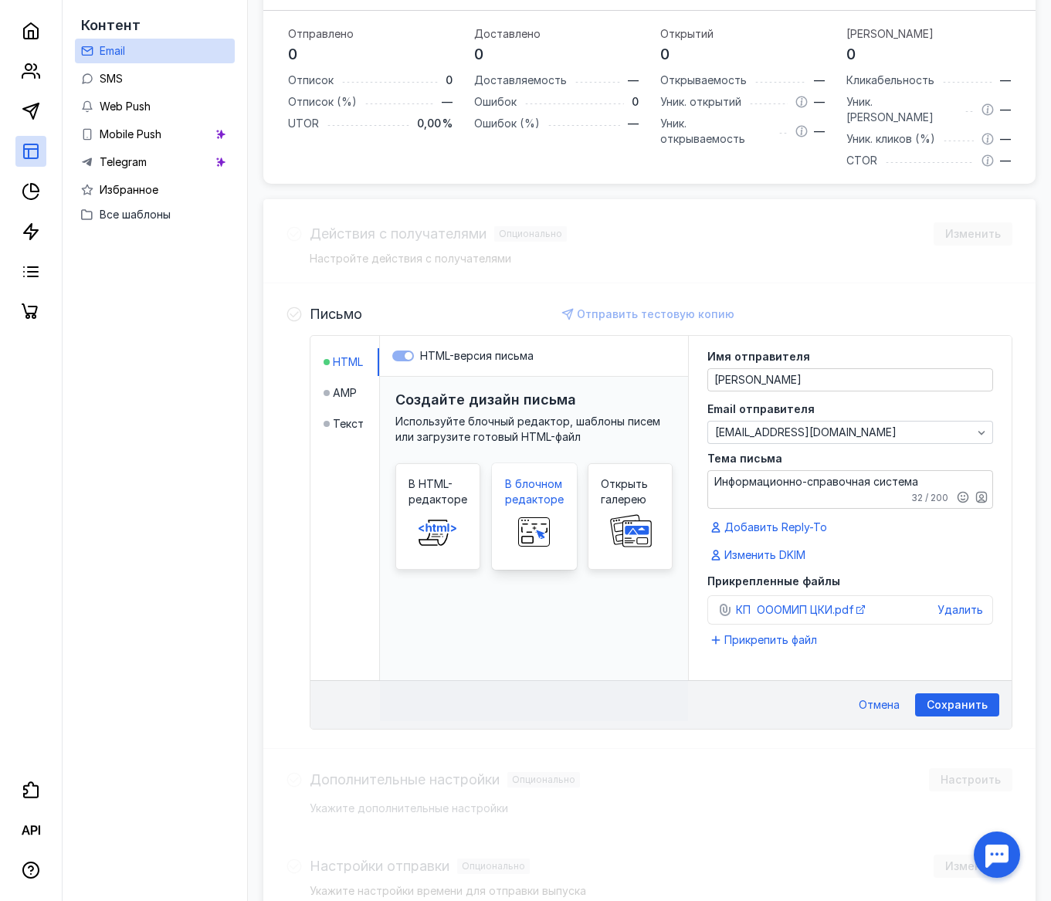
click at [536, 518] on rect at bounding box center [533, 532] width 31 height 29
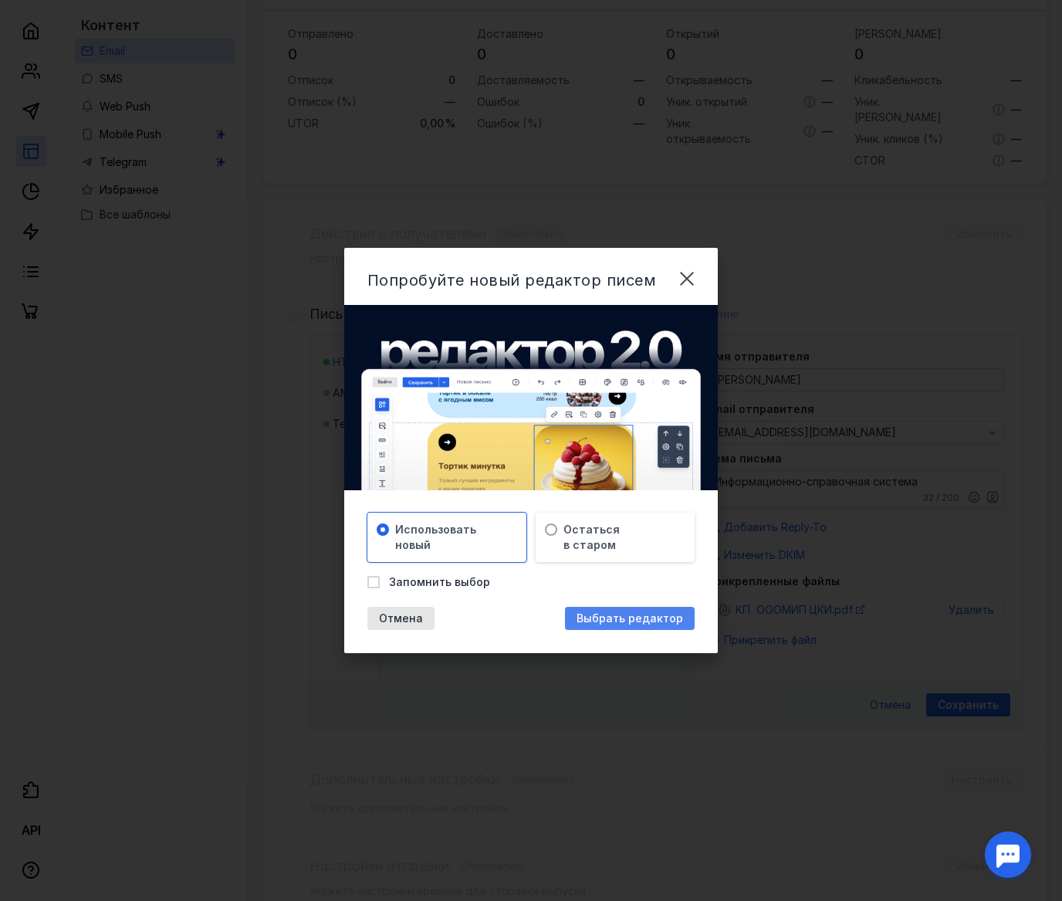
click at [605, 614] on span "Выбрать редактор" at bounding box center [630, 618] width 107 height 13
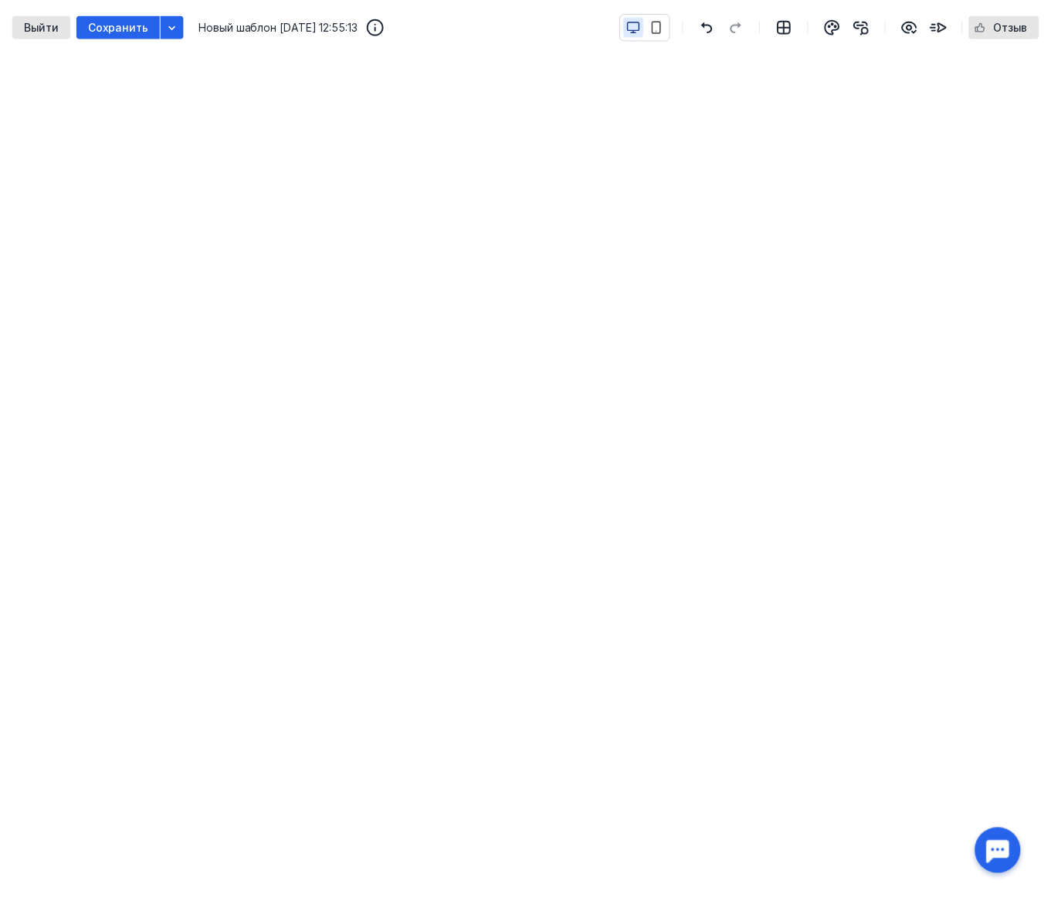
scroll to position [289, 0]
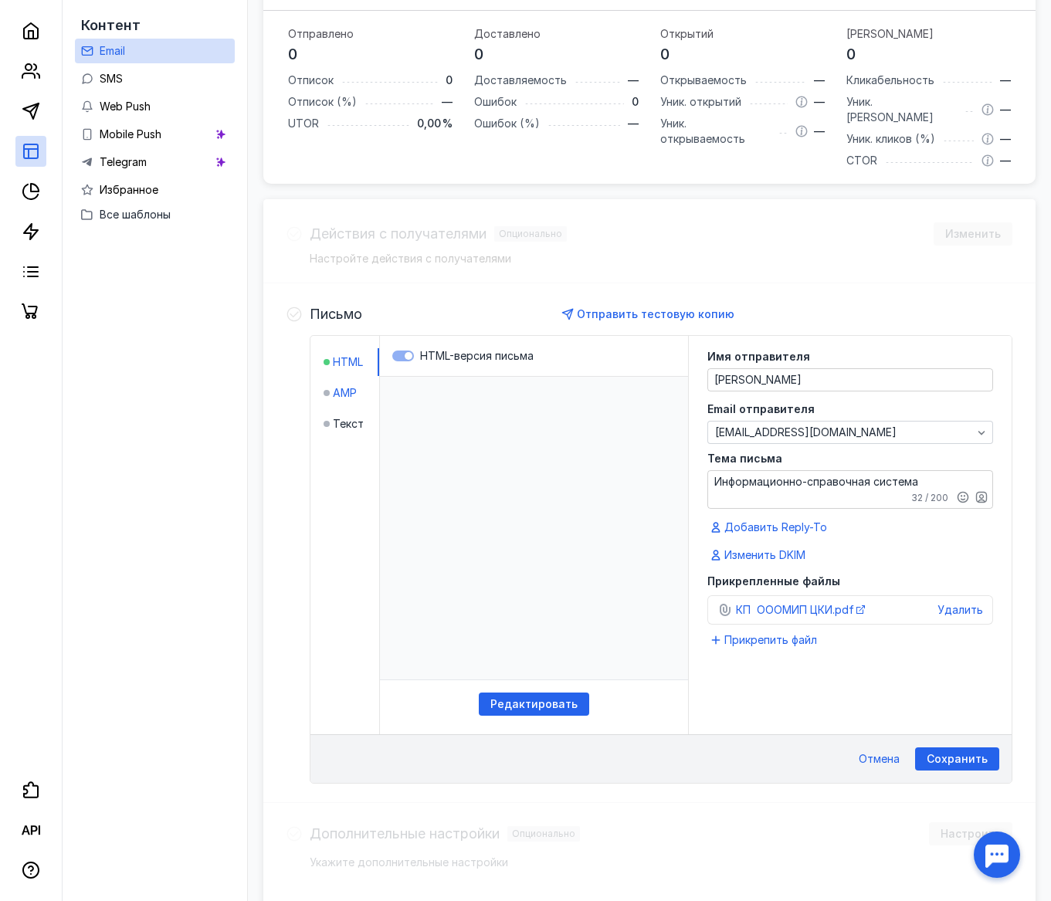
click at [354, 385] on span "AMP" at bounding box center [345, 392] width 24 height 15
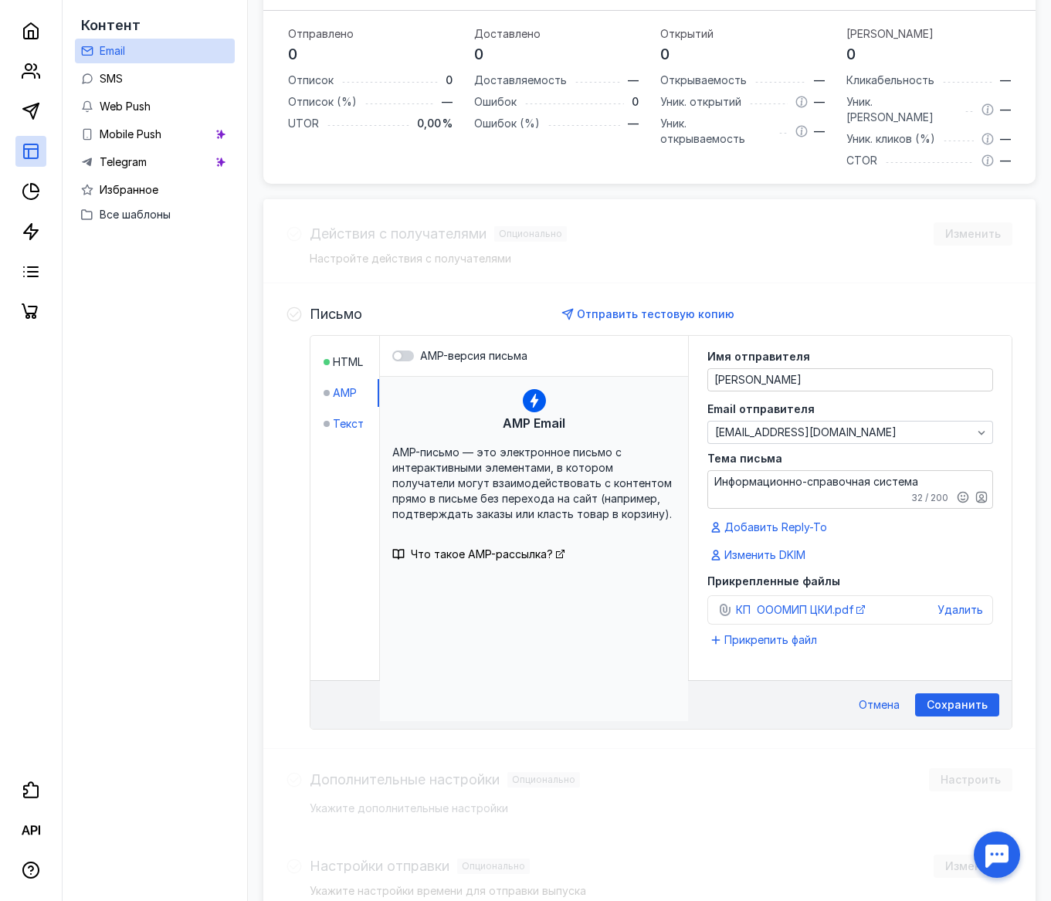
click at [357, 416] on span "Текст" at bounding box center [348, 423] width 31 height 15
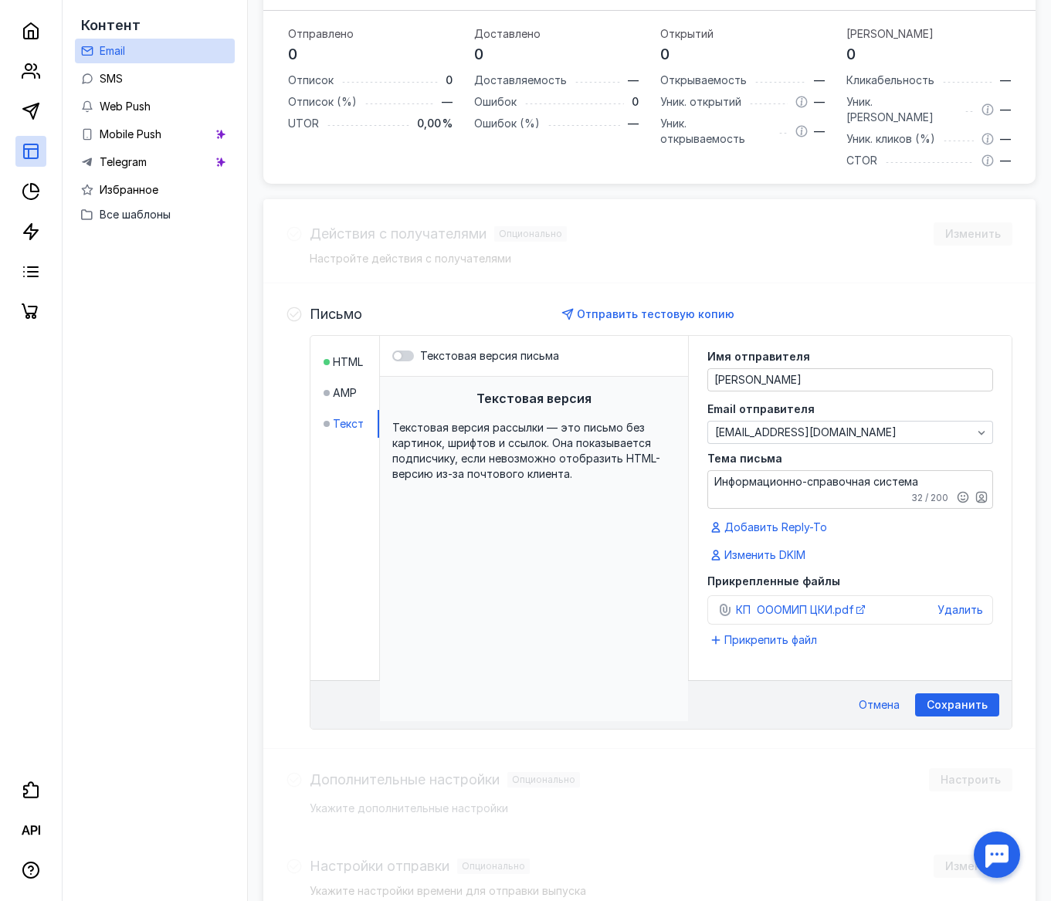
click at [345, 348] on li "HTML" at bounding box center [351, 362] width 56 height 28
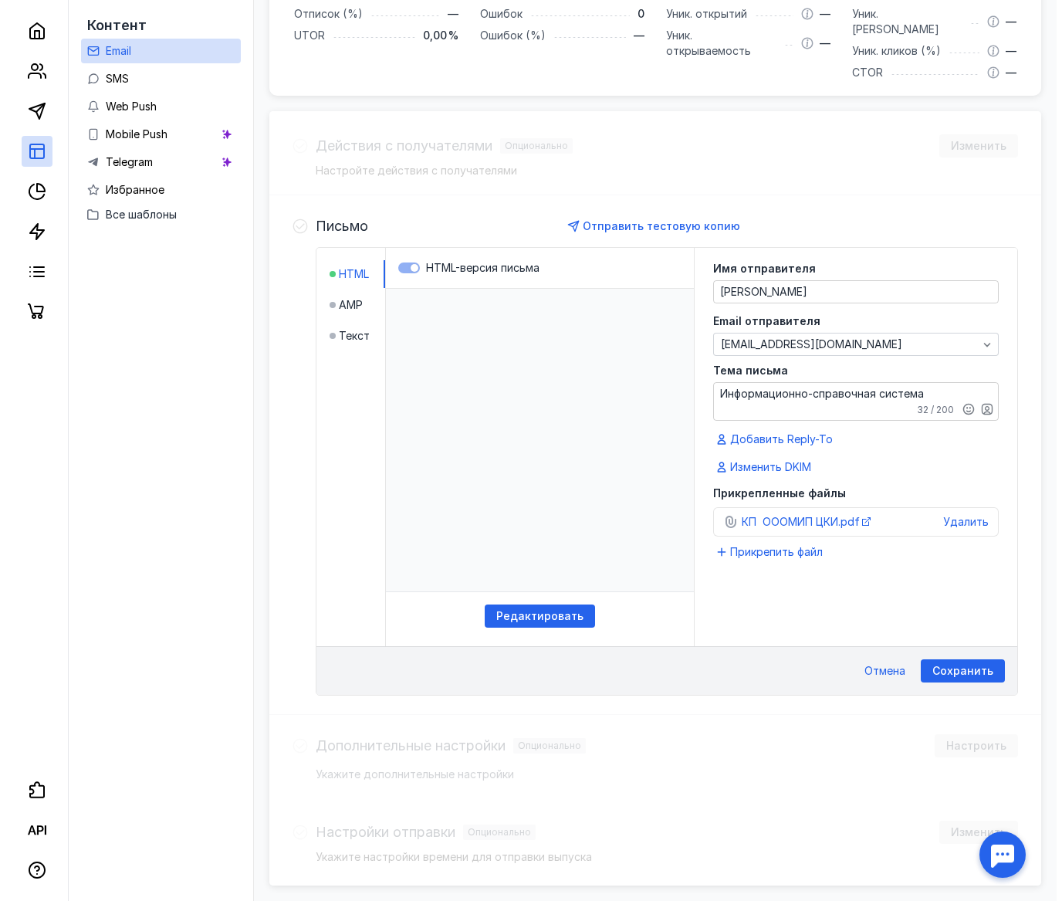
scroll to position [418, 0]
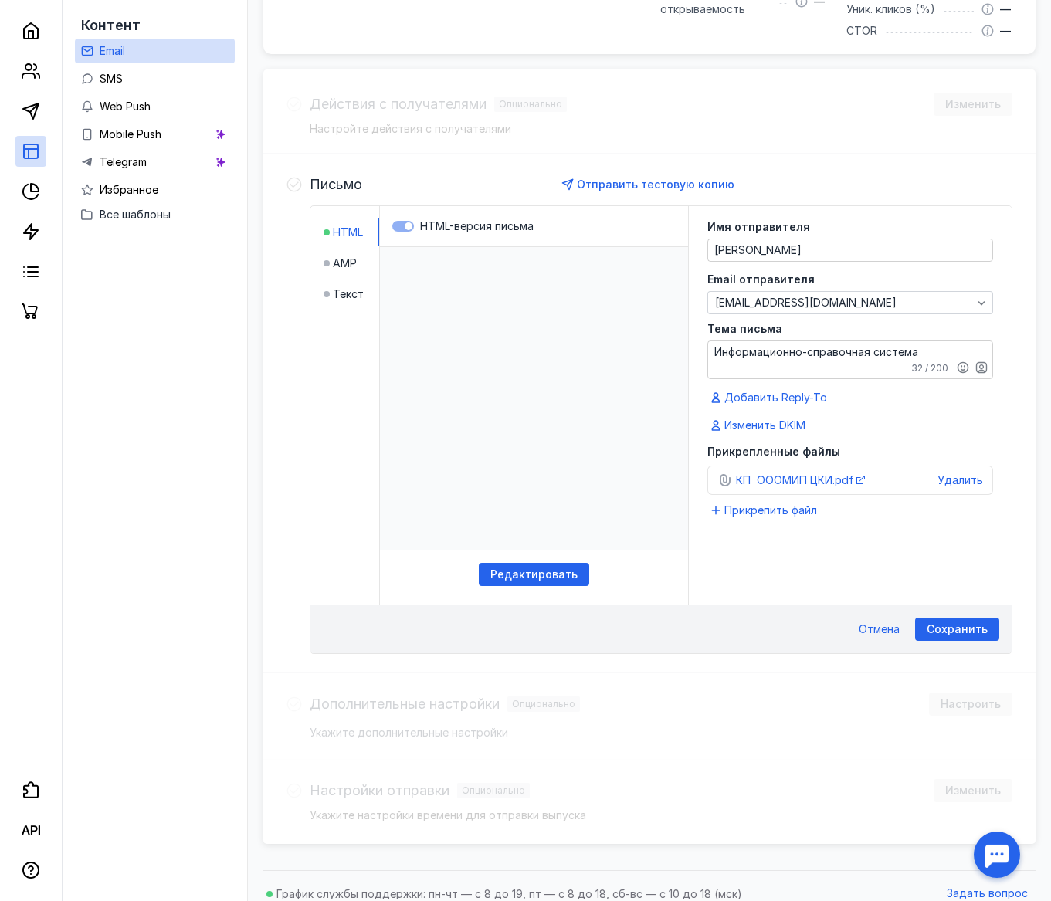
click at [472, 305] on html at bounding box center [534, 398] width 308 height 303
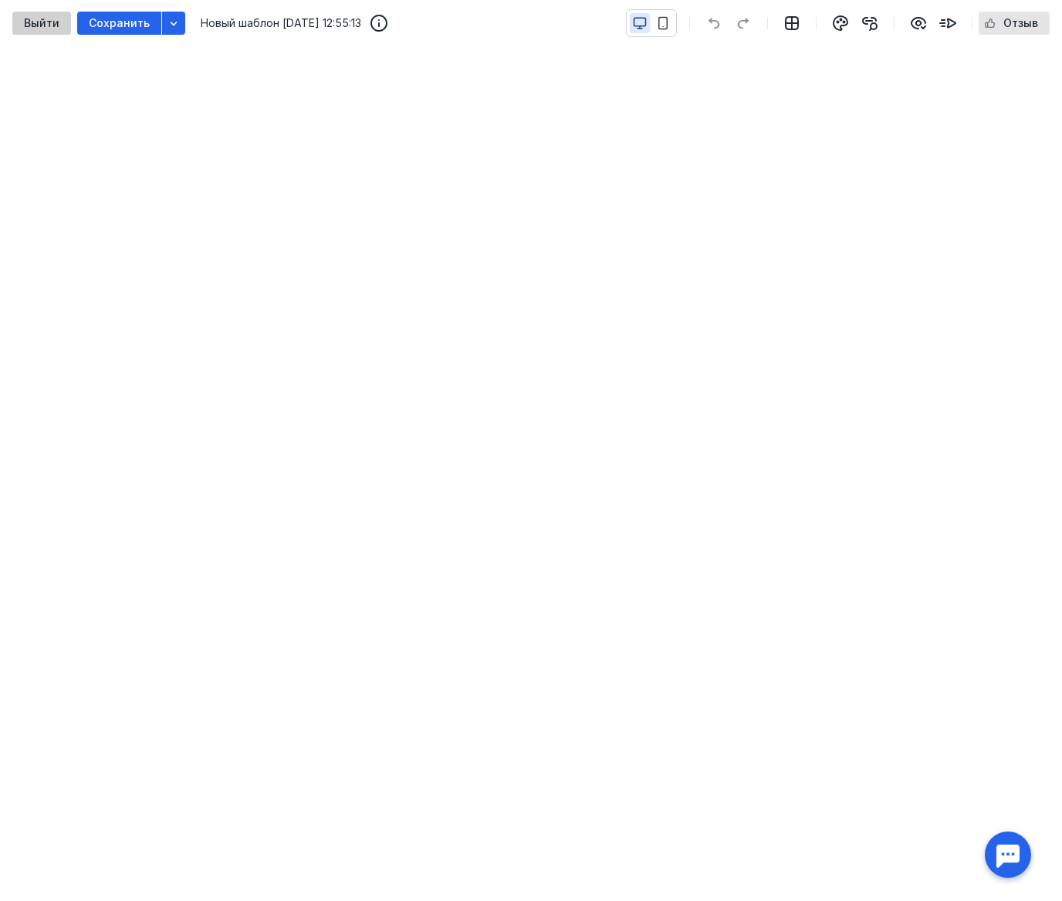
click at [27, 20] on span "Выйти" at bounding box center [42, 23] width 36 height 13
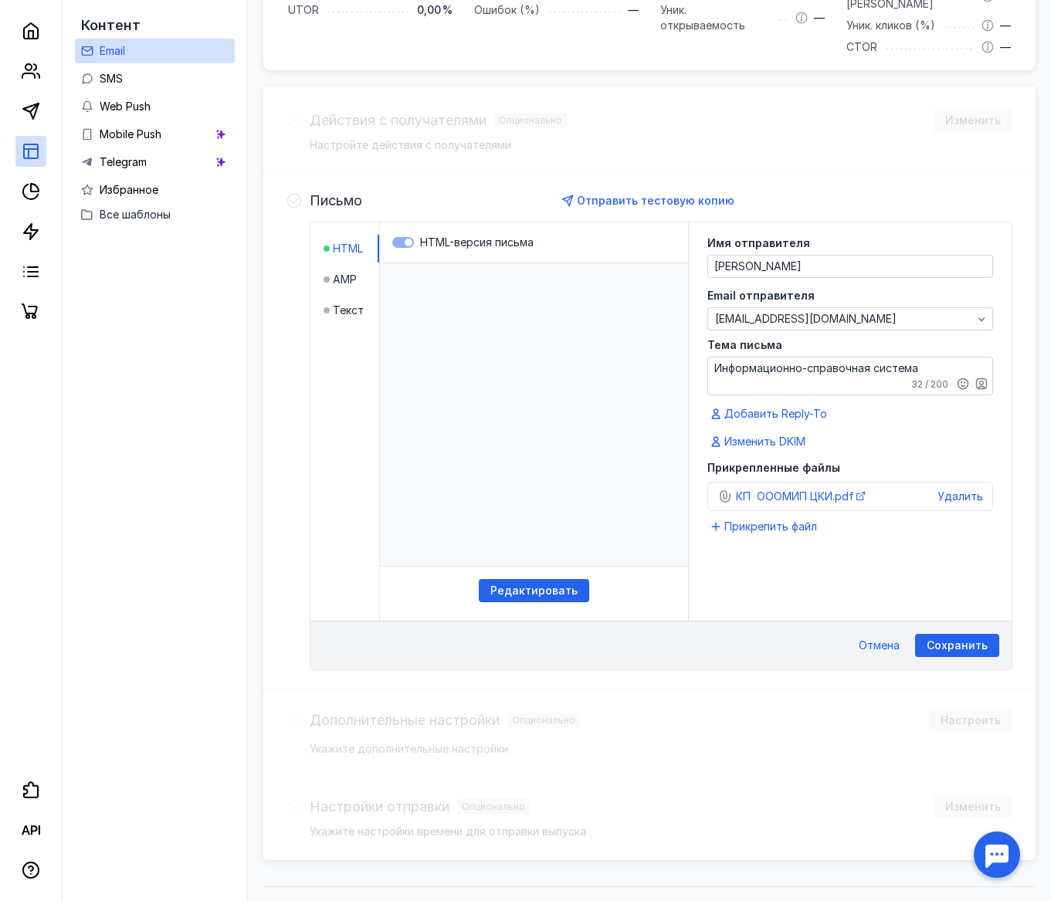
scroll to position [418, 0]
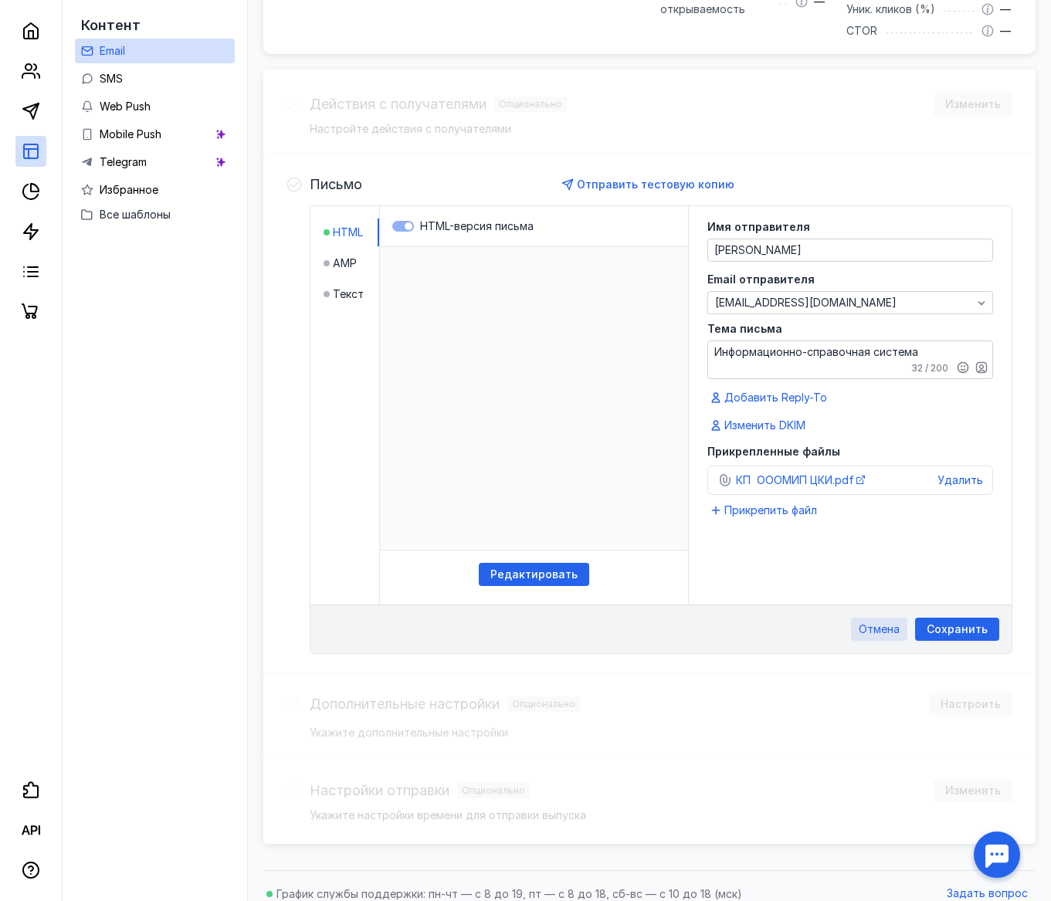
click at [880, 623] on span "Отмена" at bounding box center [878, 629] width 41 height 13
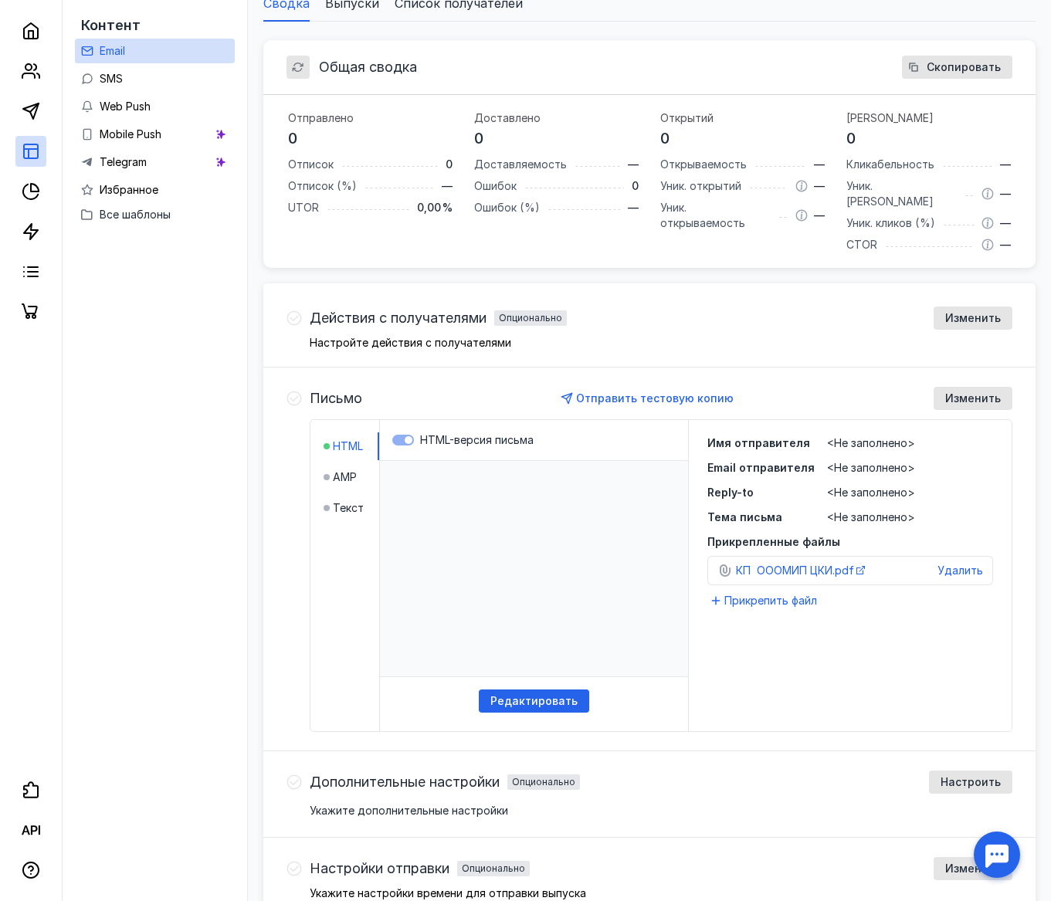
scroll to position [205, 0]
click at [946, 563] on span "Удалить" at bounding box center [960, 569] width 46 height 13
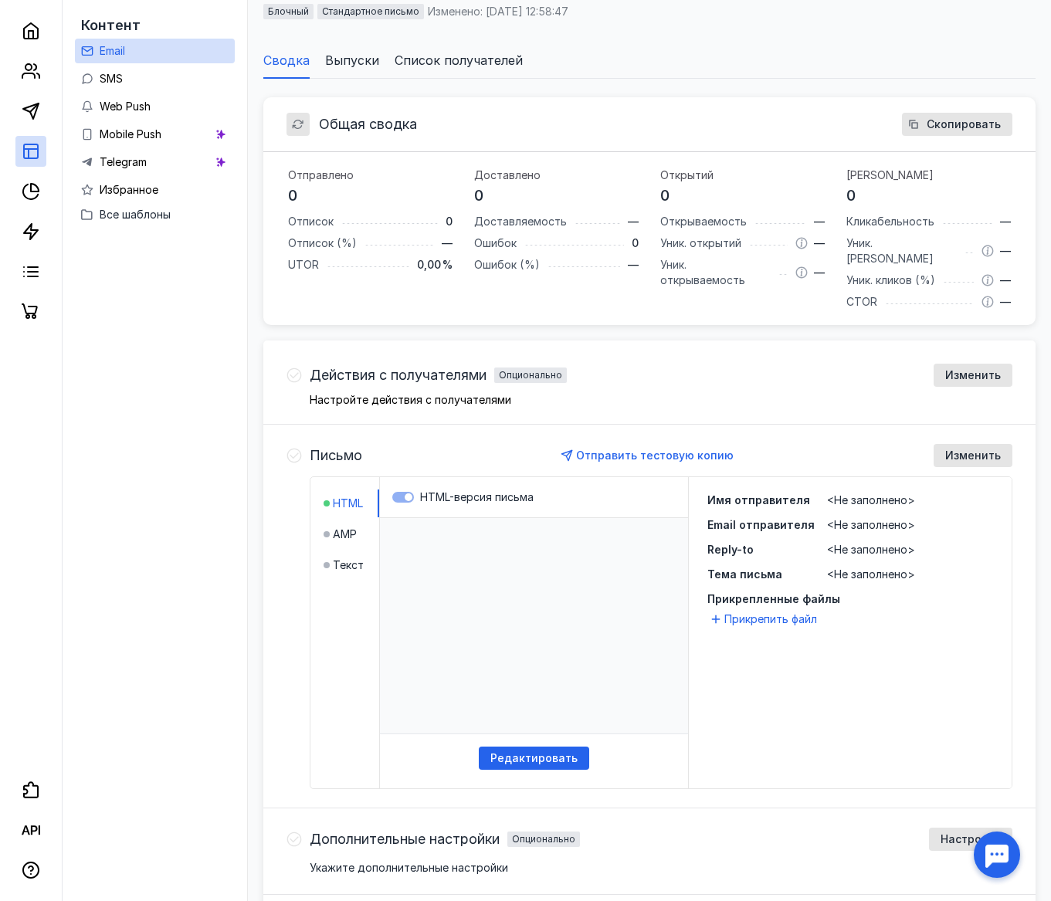
scroll to position [0, 0]
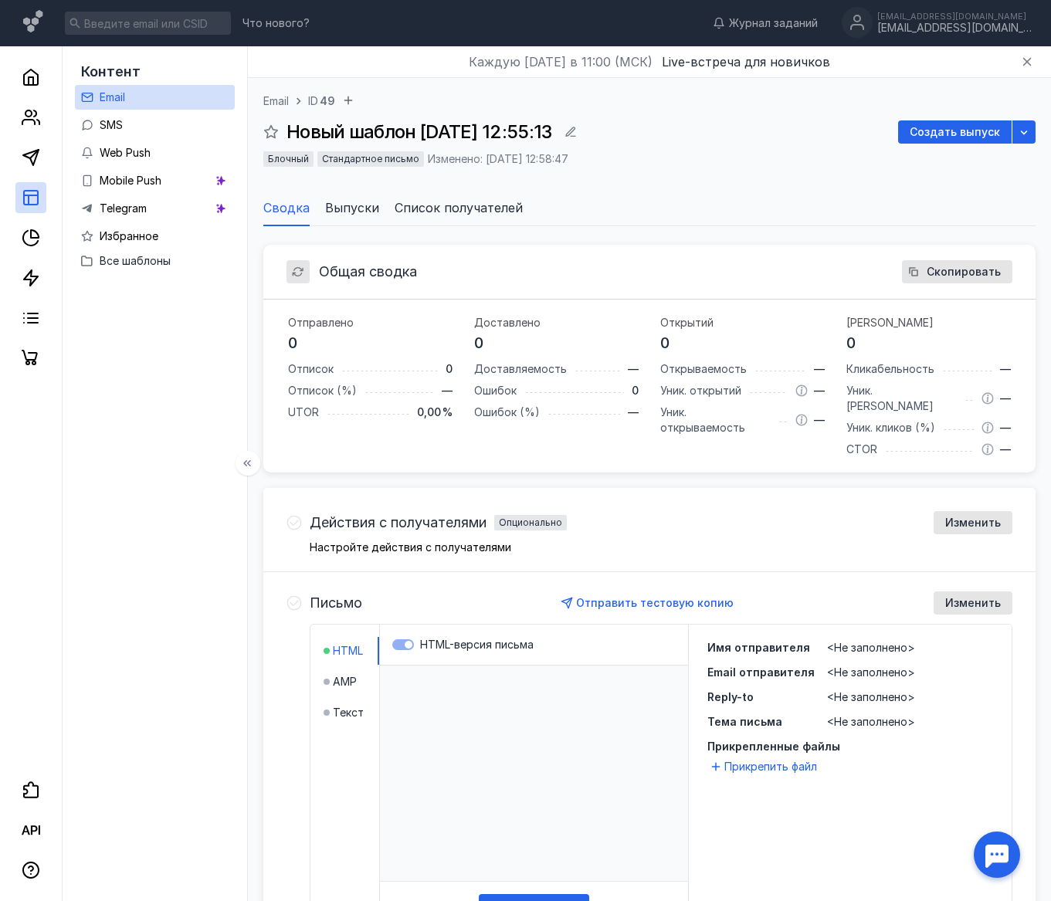
click at [167, 96] on link "Email" at bounding box center [155, 97] width 160 height 25
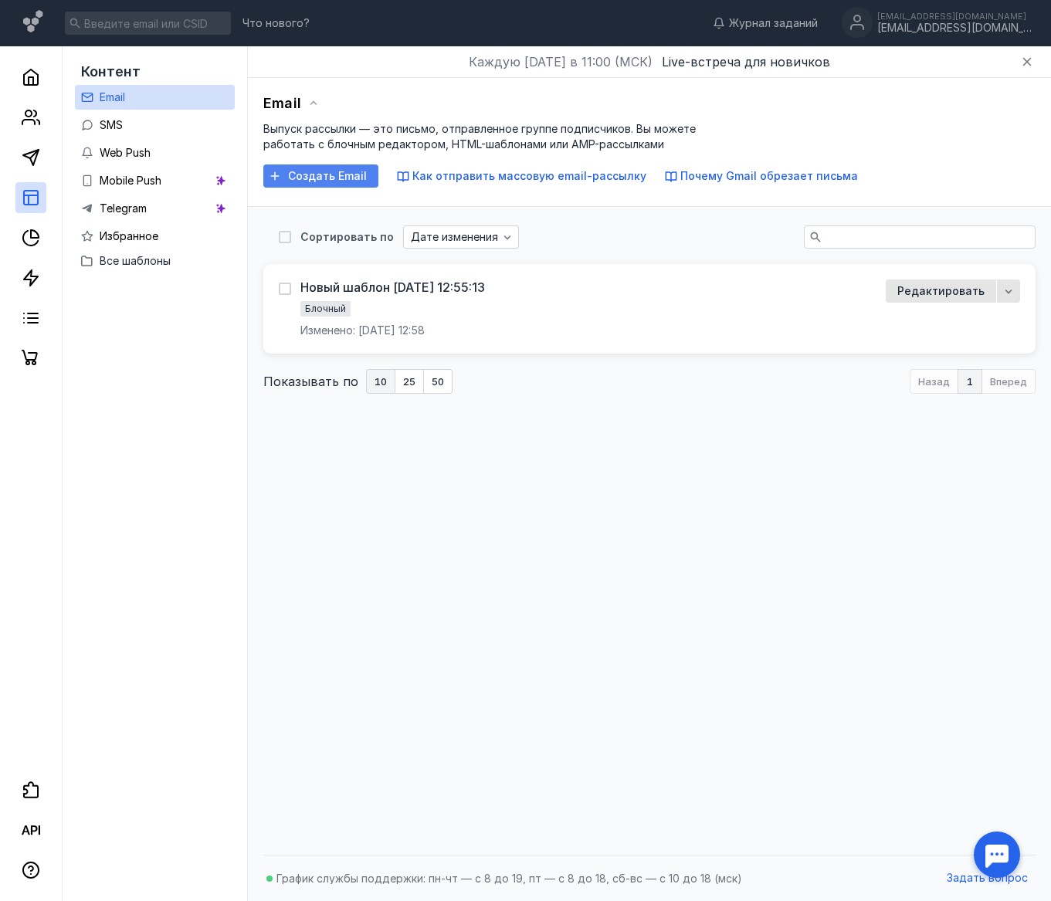
click at [350, 172] on span "Создать Email" at bounding box center [327, 176] width 79 height 13
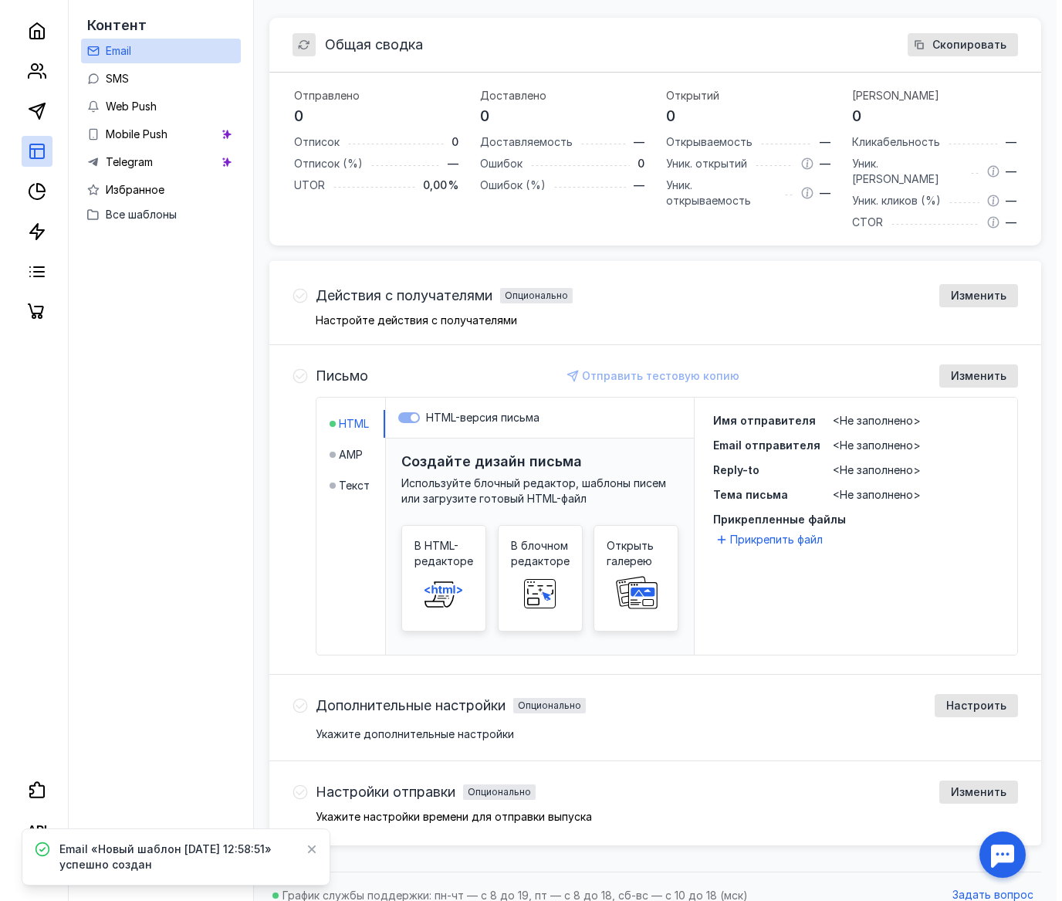
scroll to position [228, 0]
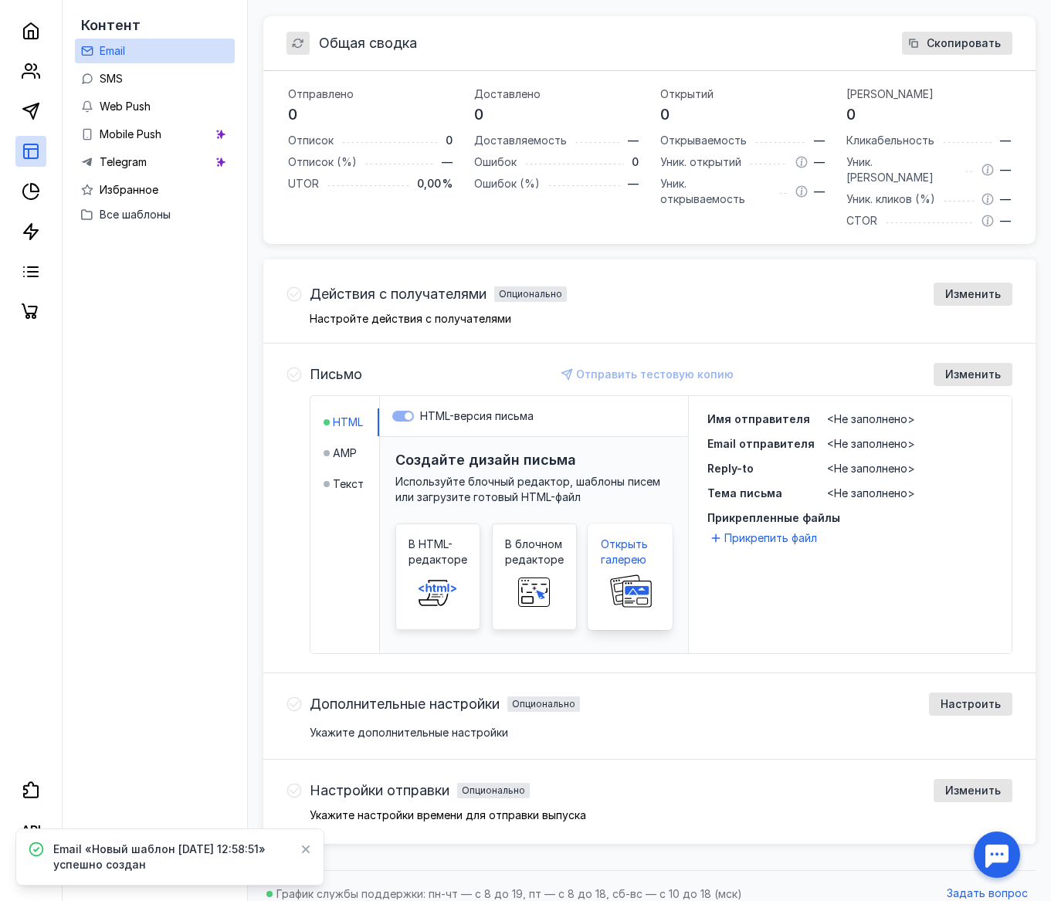
click at [620, 601] on span at bounding box center [629, 591] width 49 height 49
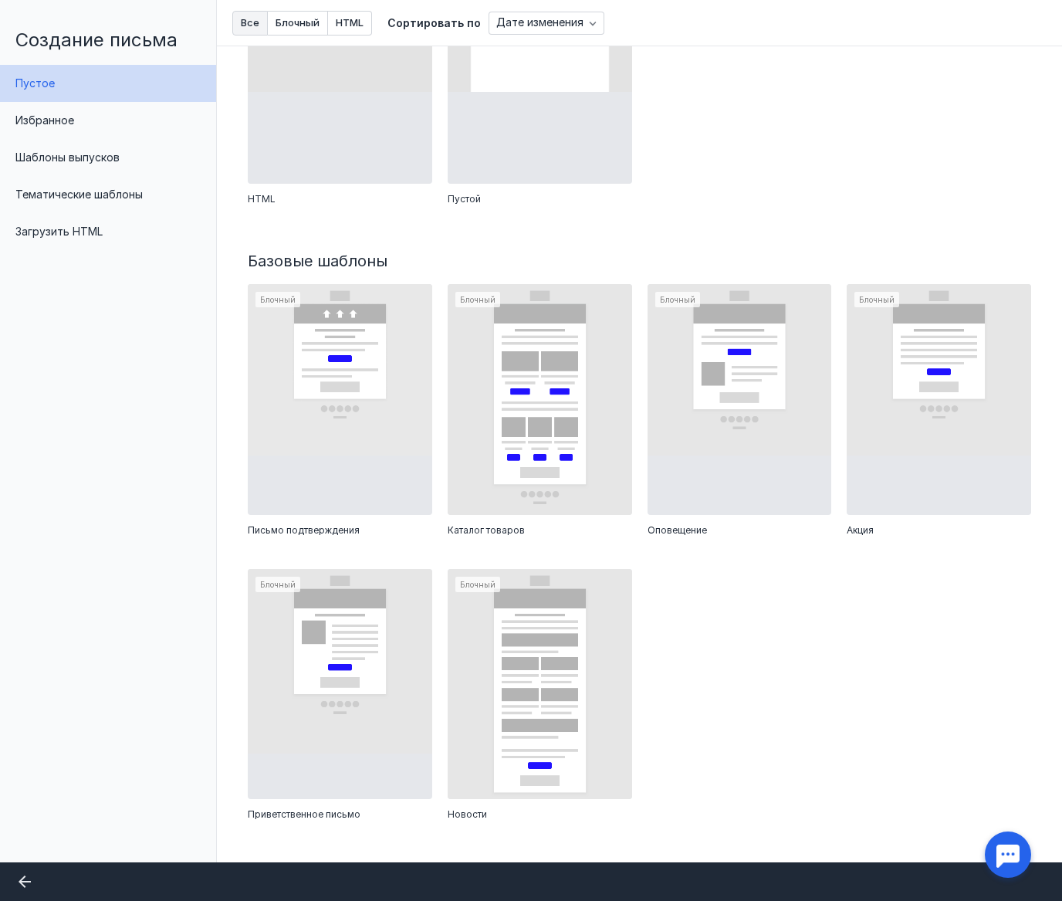
scroll to position [184, 0]
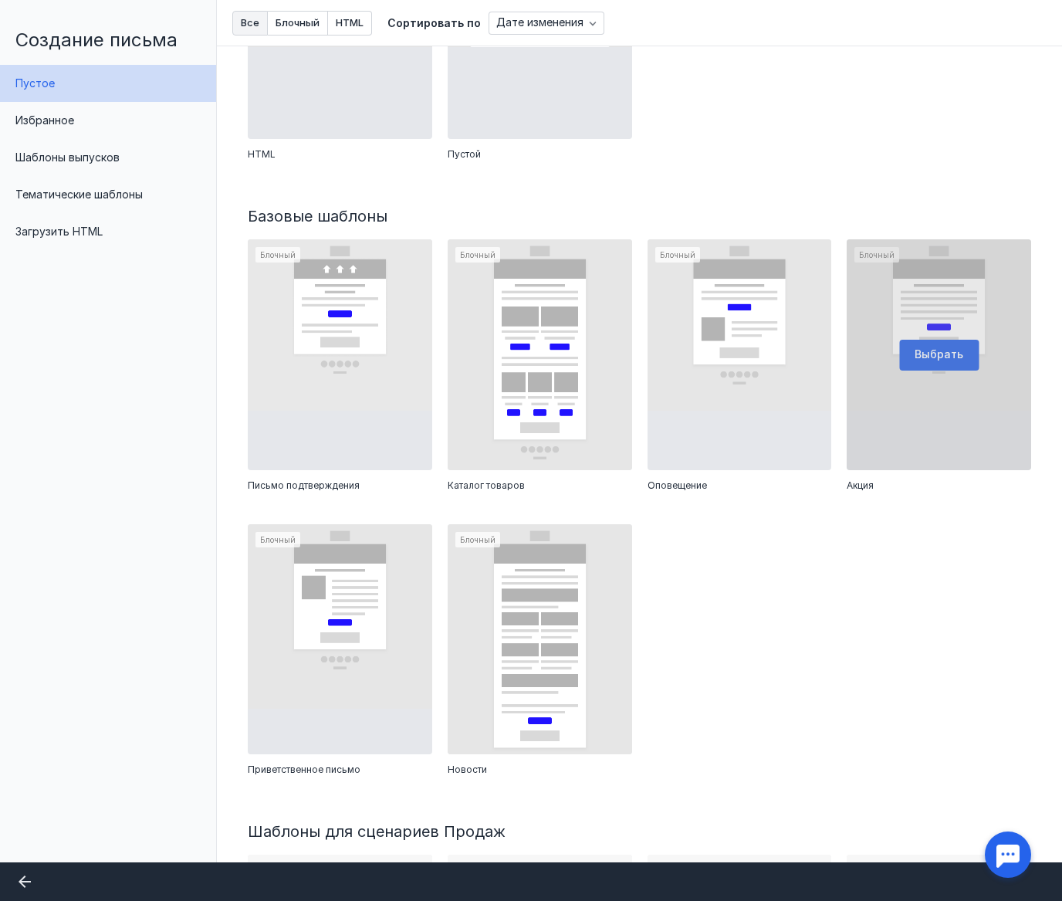
click at [930, 347] on div at bounding box center [939, 354] width 184 height 230
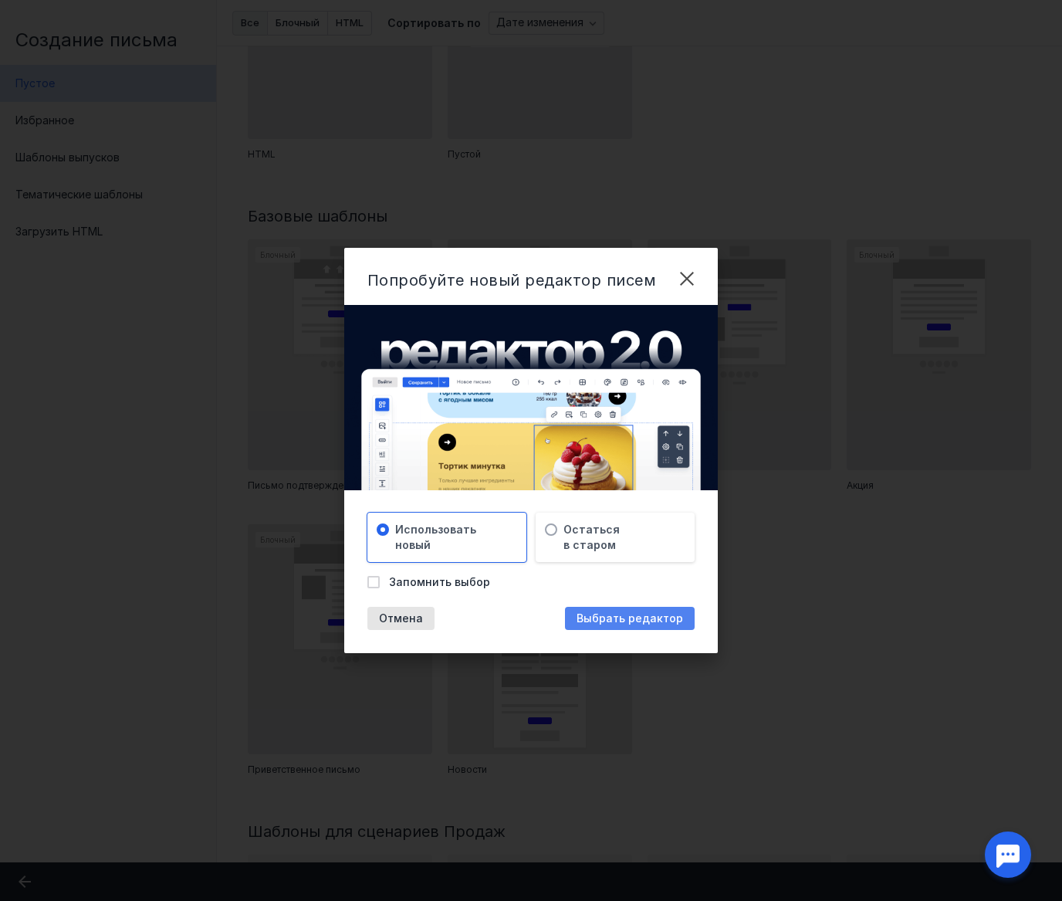
click at [583, 621] on span "Выбрать редактор" at bounding box center [630, 618] width 107 height 13
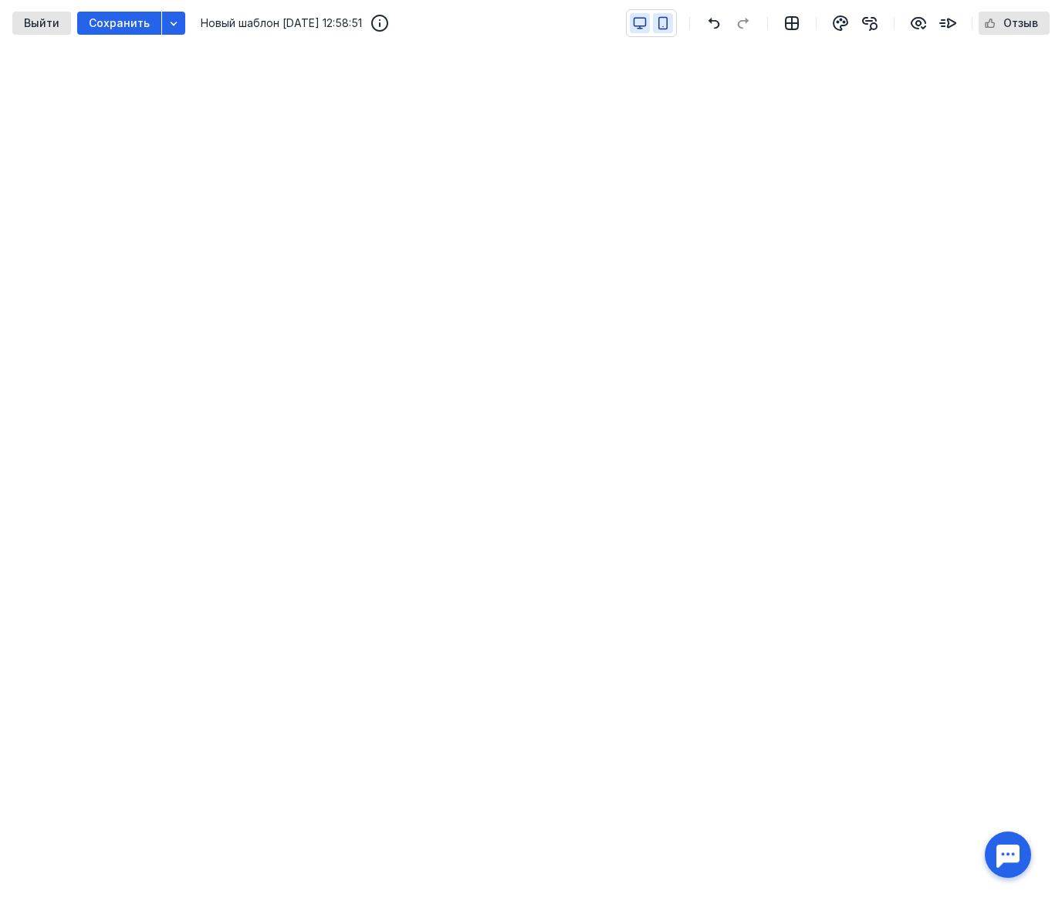
click at [664, 29] on icon "button" at bounding box center [663, 24] width 8 height 12
click at [646, 27] on icon "button" at bounding box center [640, 23] width 14 height 14
click at [127, 28] on span "Сохранить" at bounding box center [119, 23] width 61 height 13
click at [45, 26] on span "Выйти" at bounding box center [42, 23] width 36 height 13
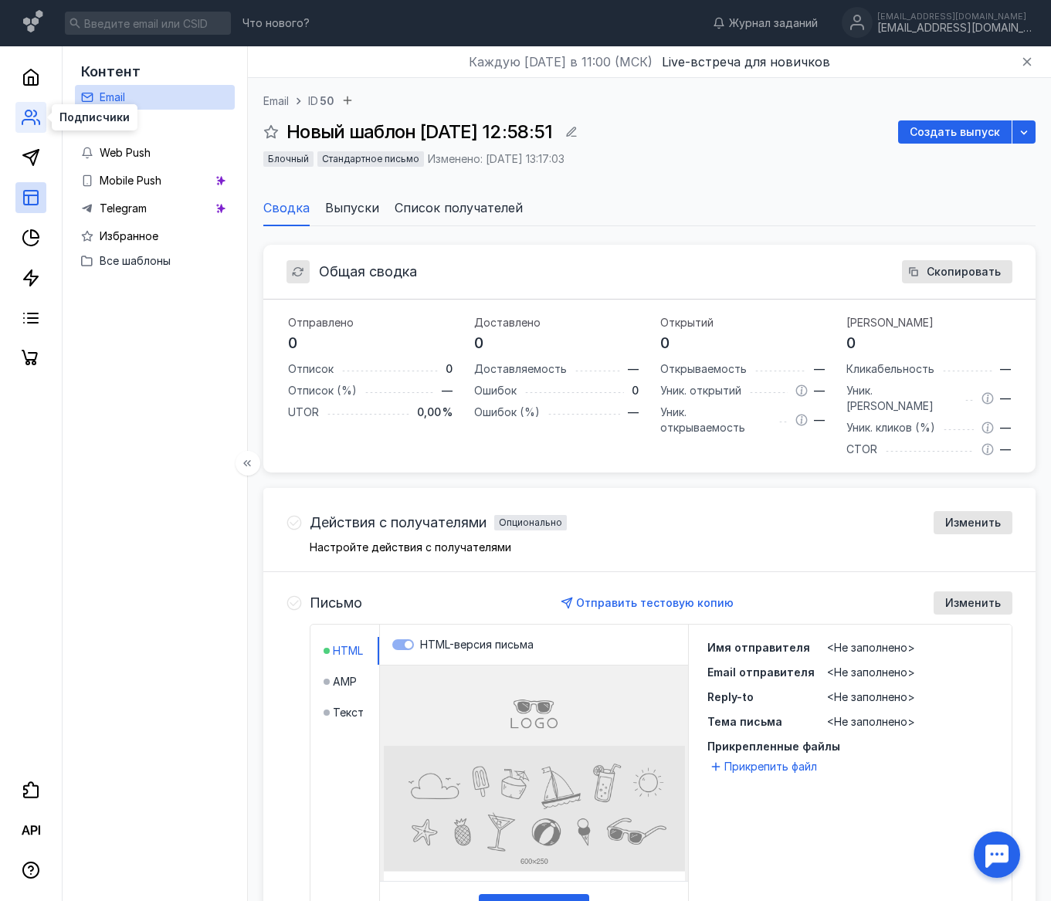
click at [36, 118] on icon at bounding box center [31, 117] width 19 height 19
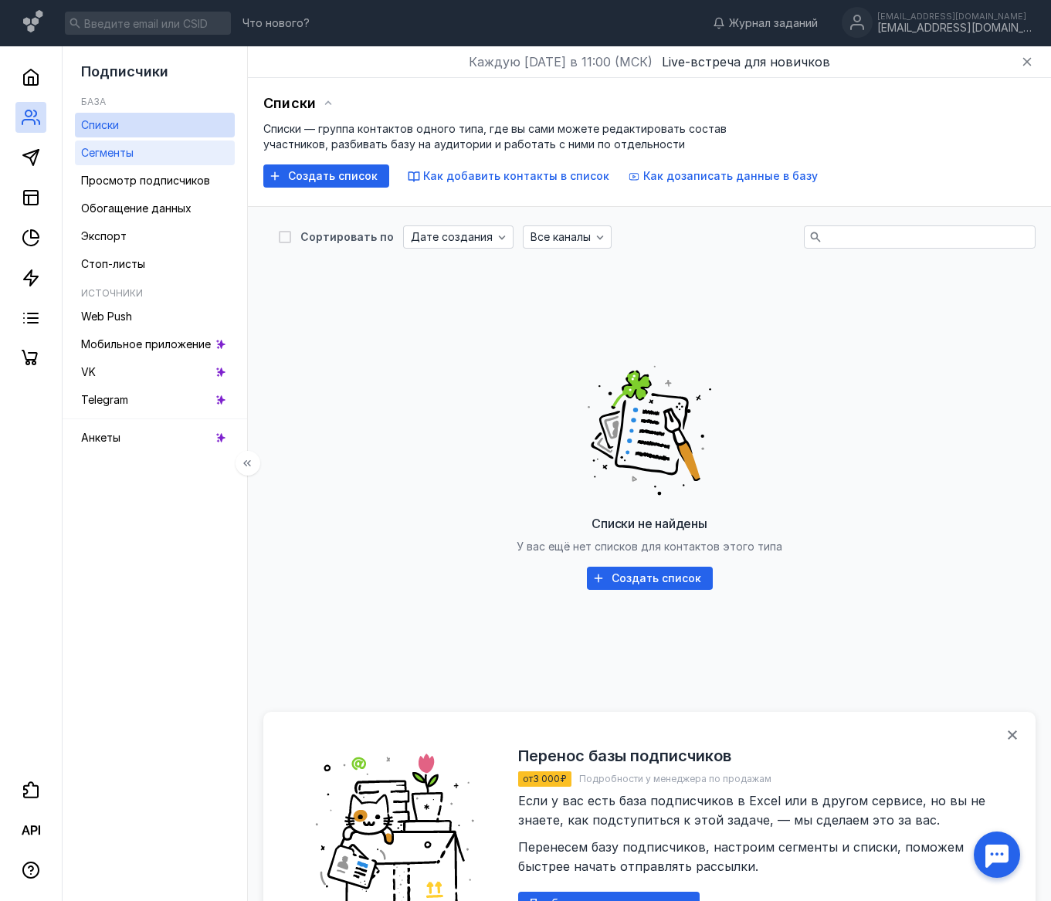
click at [174, 154] on link "Сегменты" at bounding box center [155, 152] width 160 height 25
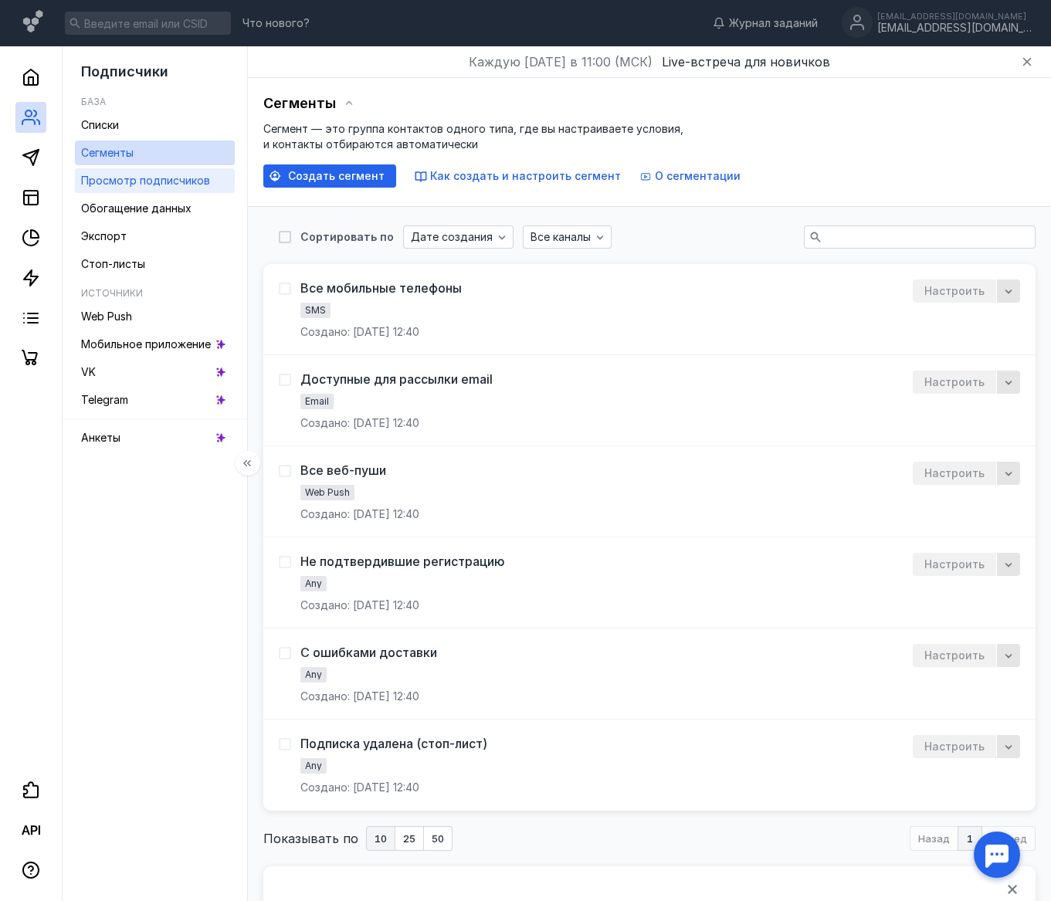
click at [195, 188] on div "Просмотр подписчиков" at bounding box center [145, 180] width 129 height 19
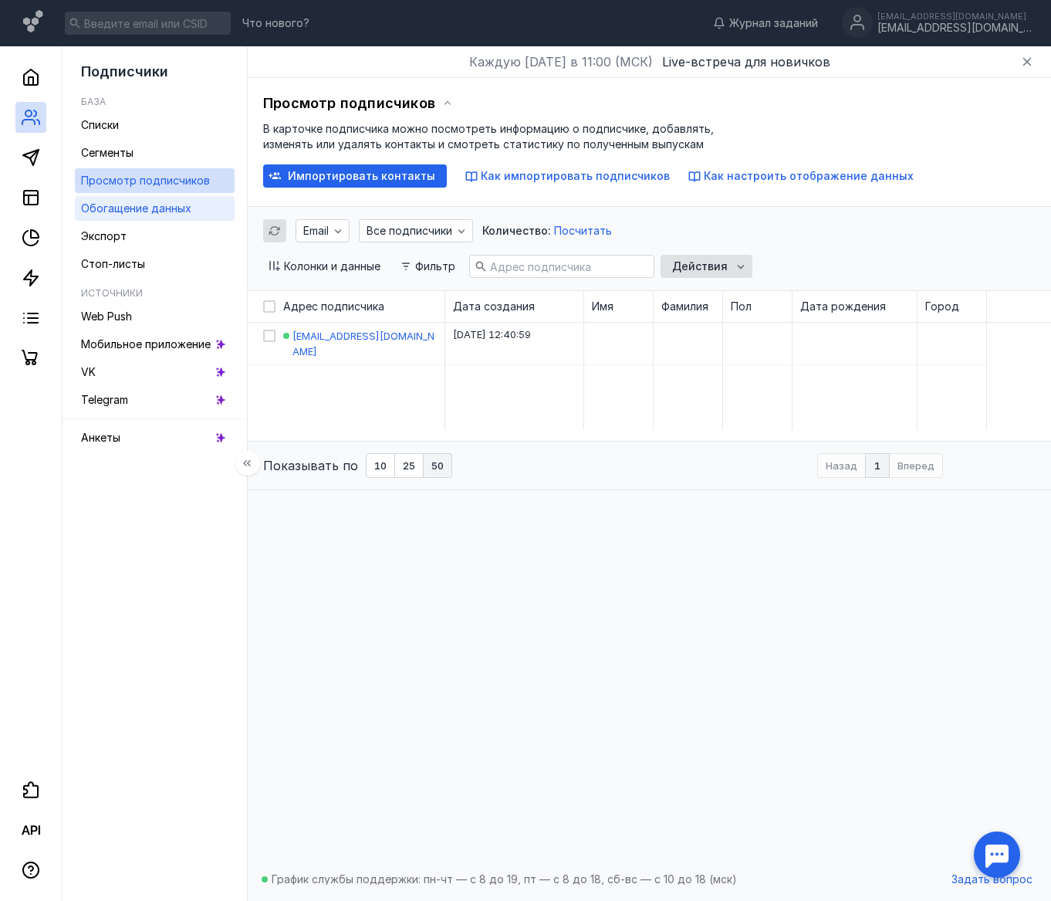
click at [188, 207] on span "Обогащение данных" at bounding box center [136, 207] width 110 height 13
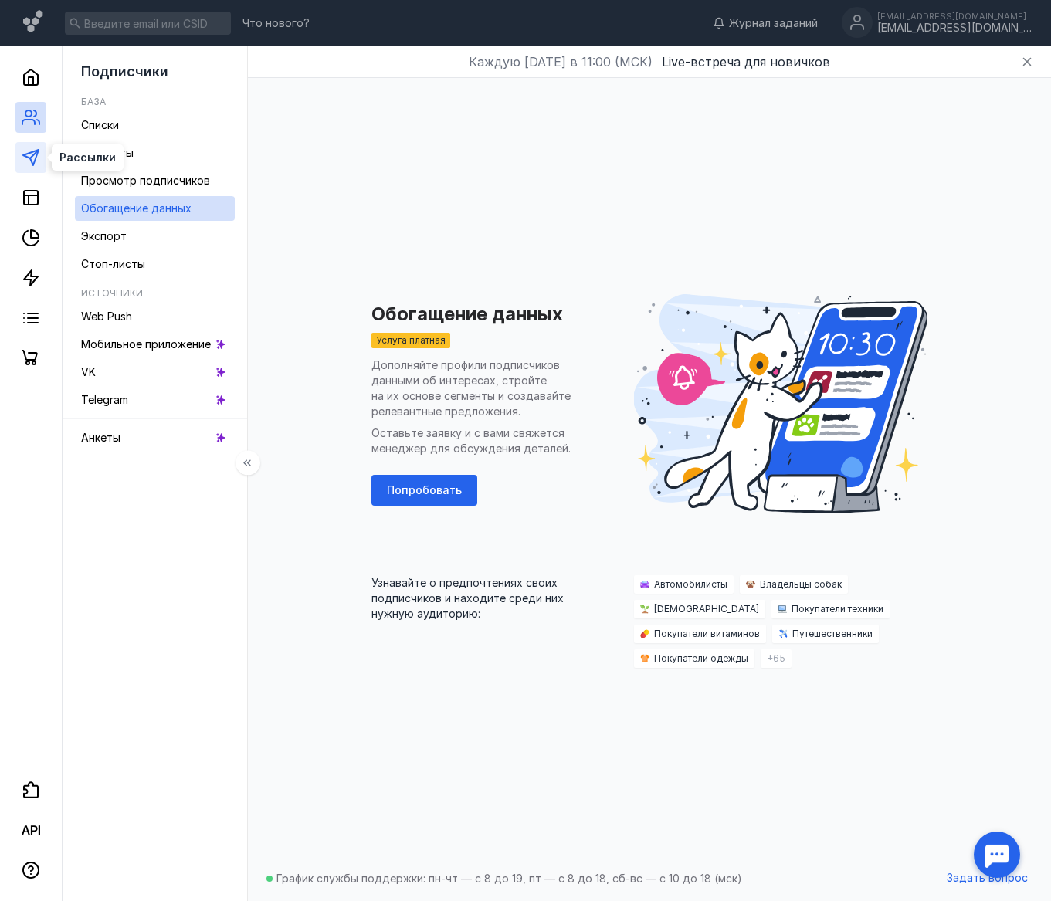
click at [30, 157] on icon at bounding box center [31, 157] width 19 height 19
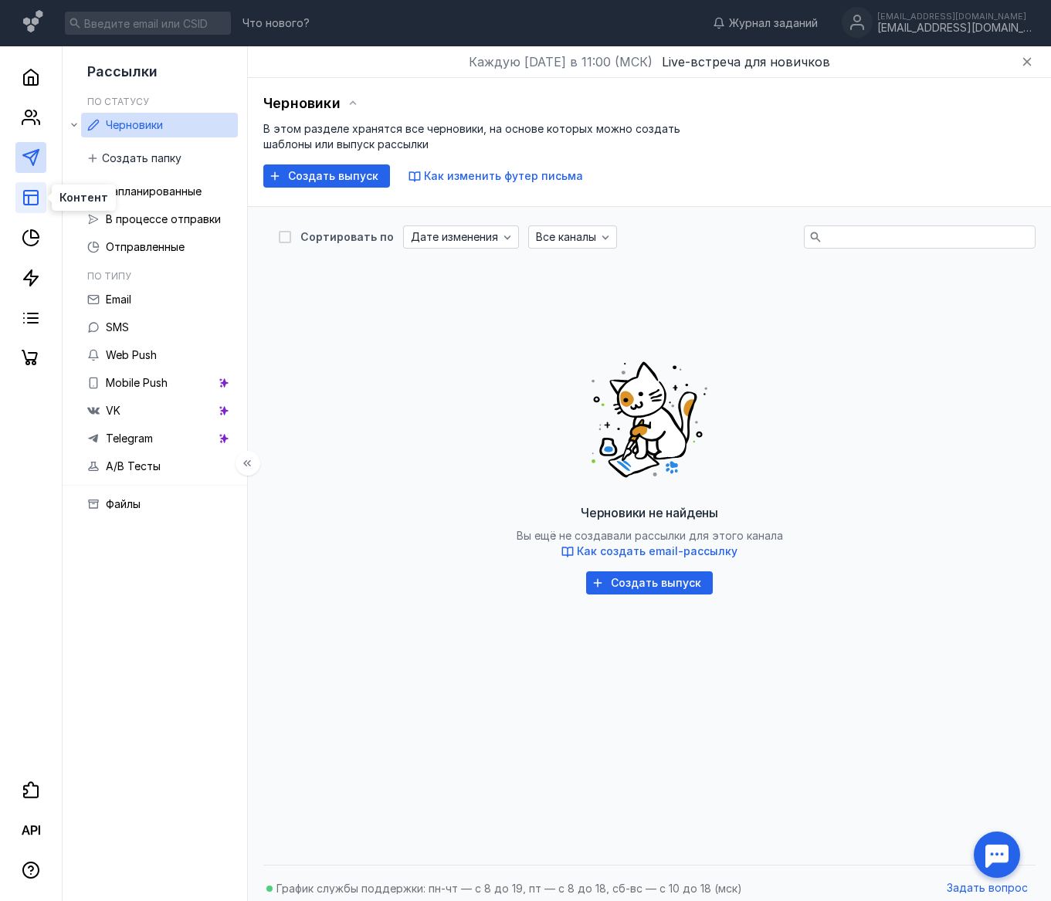
click at [38, 197] on rect at bounding box center [31, 198] width 14 height 14
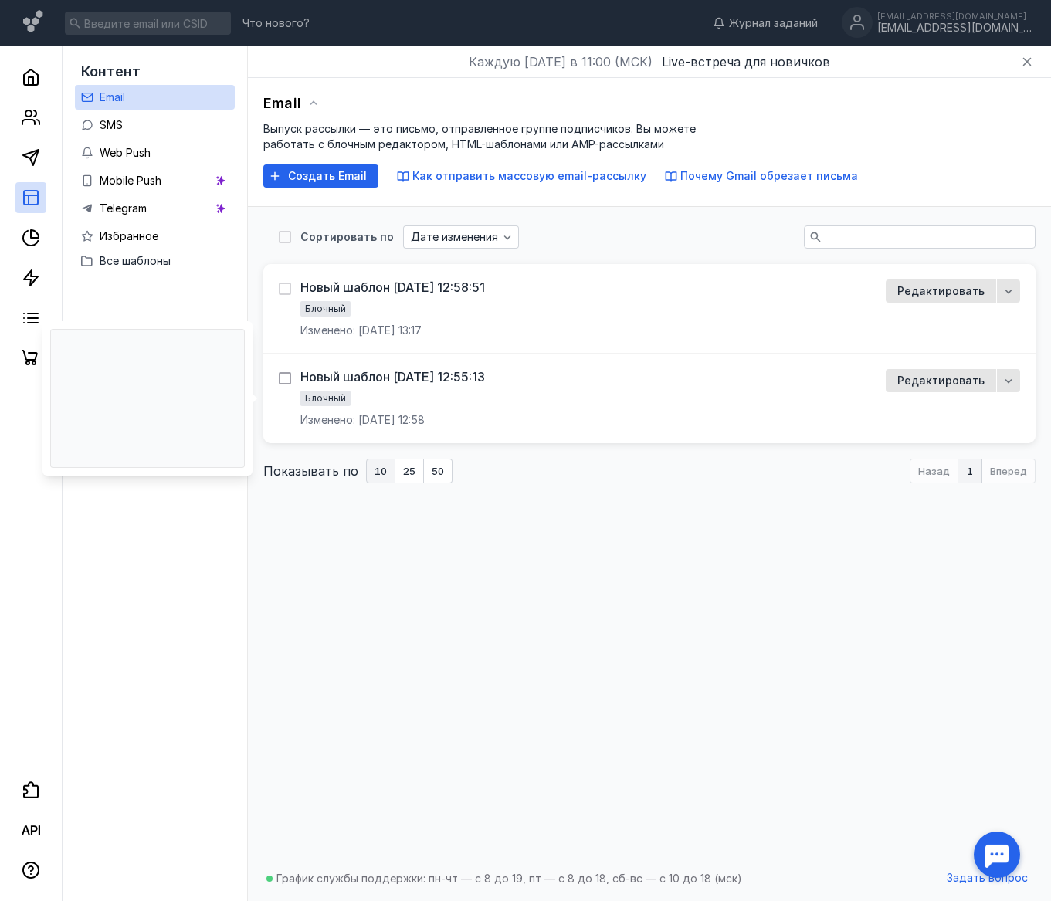
click at [286, 377] on icon at bounding box center [284, 378] width 11 height 11
click at [286, 377] on input "checkbox" at bounding box center [284, 376] width 10 height 10
checkbox input "true"
click at [1014, 379] on div "button" at bounding box center [1007, 381] width 15 height 15
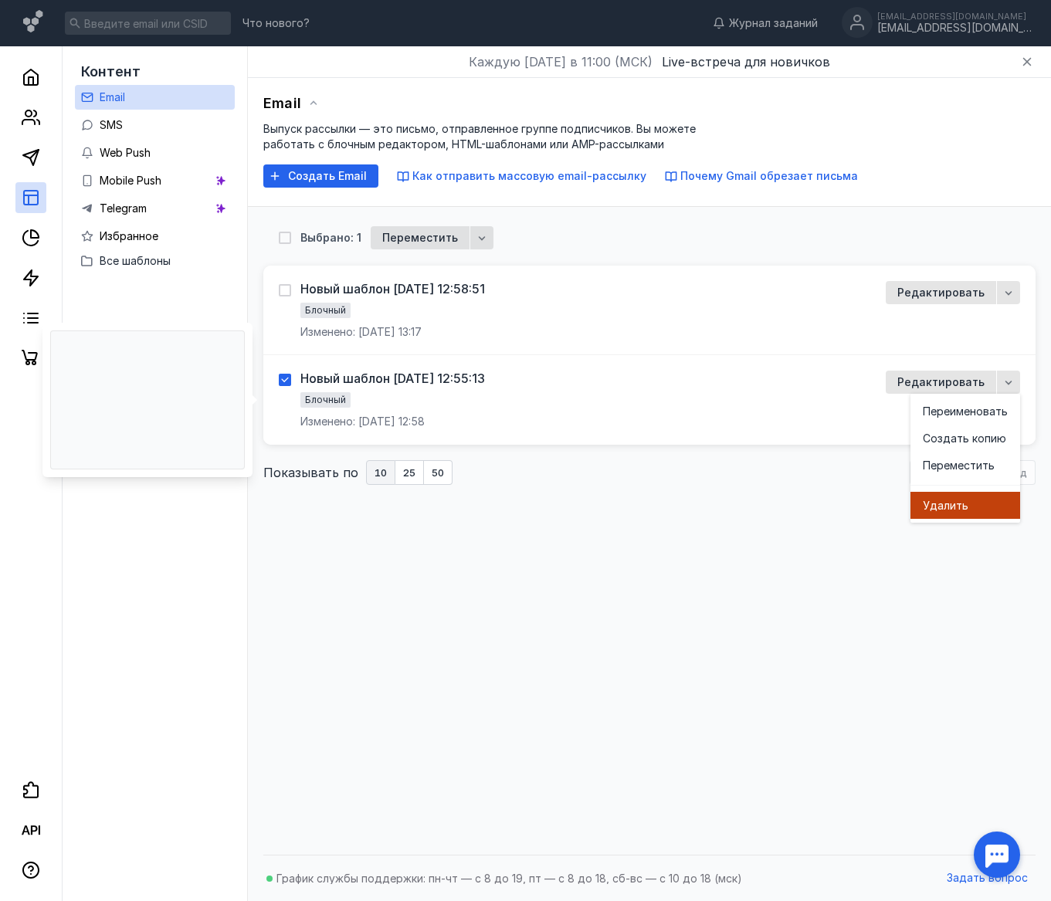
click at [1003, 499] on div "Удалить" at bounding box center [964, 505] width 85 height 15
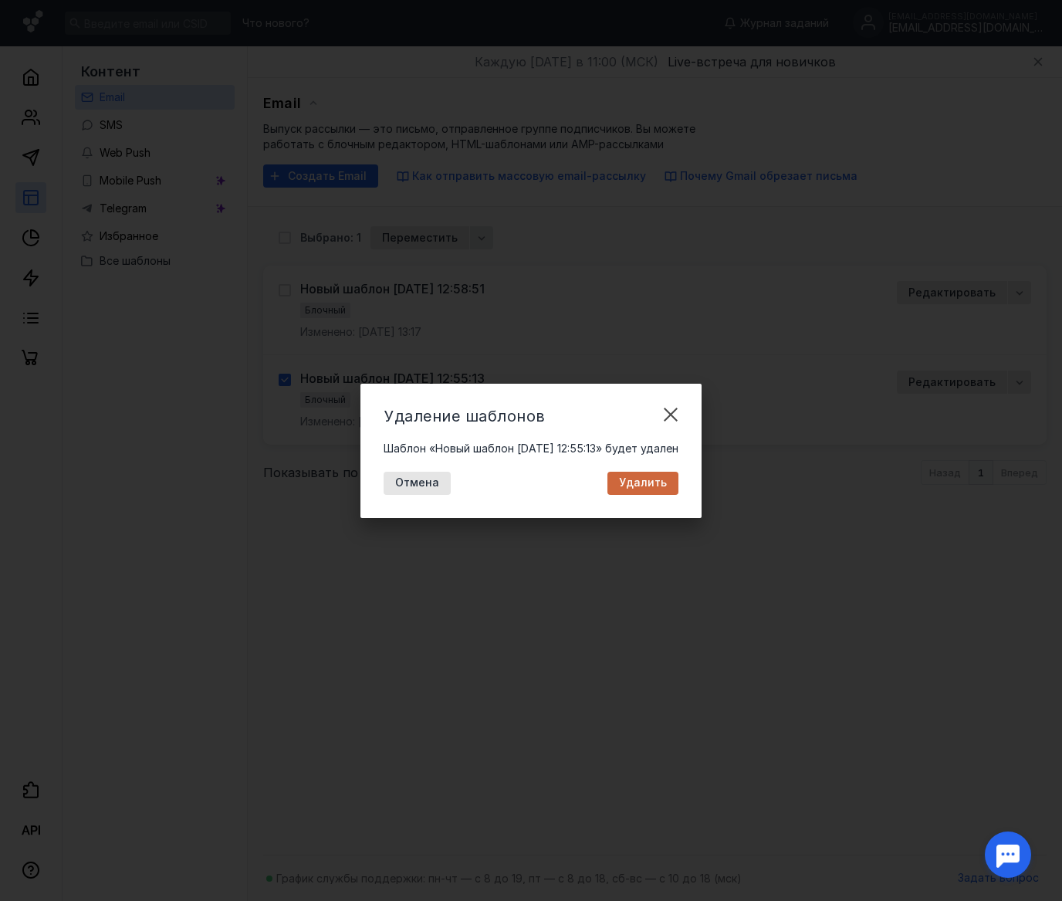
click at [667, 488] on span "Удалить" at bounding box center [643, 482] width 48 height 13
